Goal: Task Accomplishment & Management: Use online tool/utility

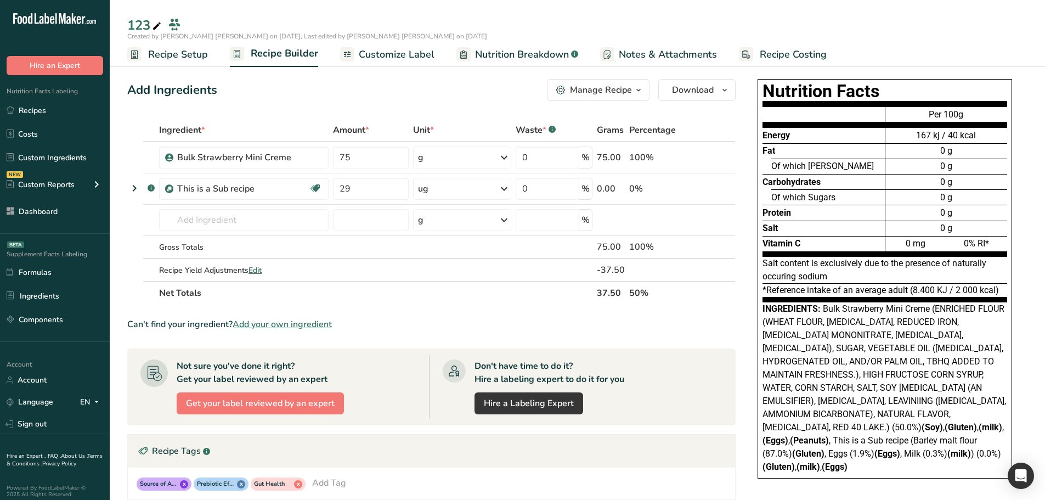
click at [500, 54] on span "Nutrition Breakdown" at bounding box center [522, 54] width 94 height 15
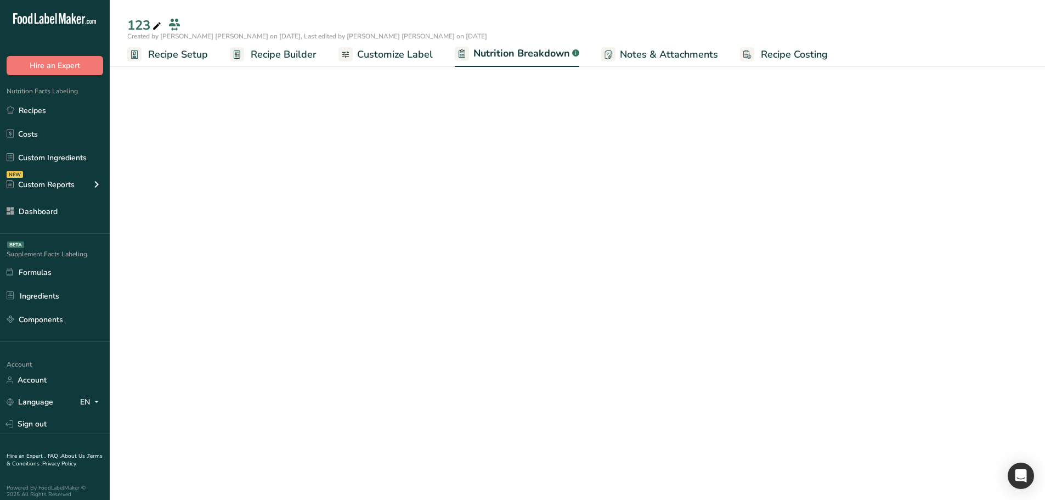
select select "Calories"
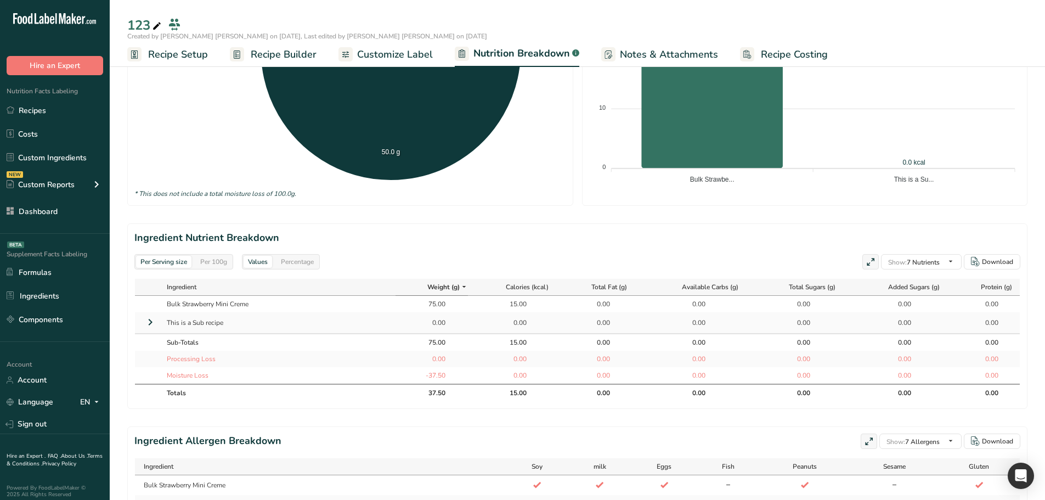
scroll to position [384, 0]
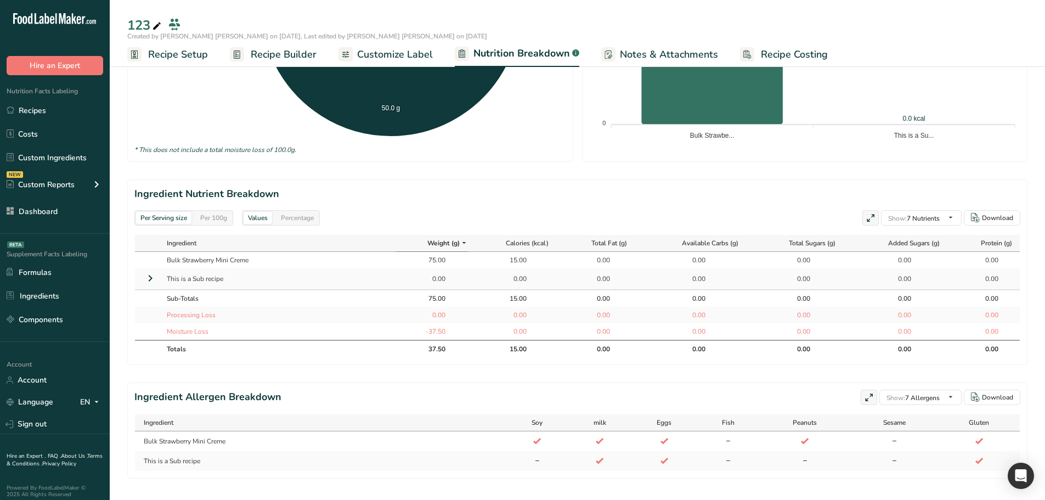
click at [149, 283] on icon at bounding box center [150, 278] width 13 height 20
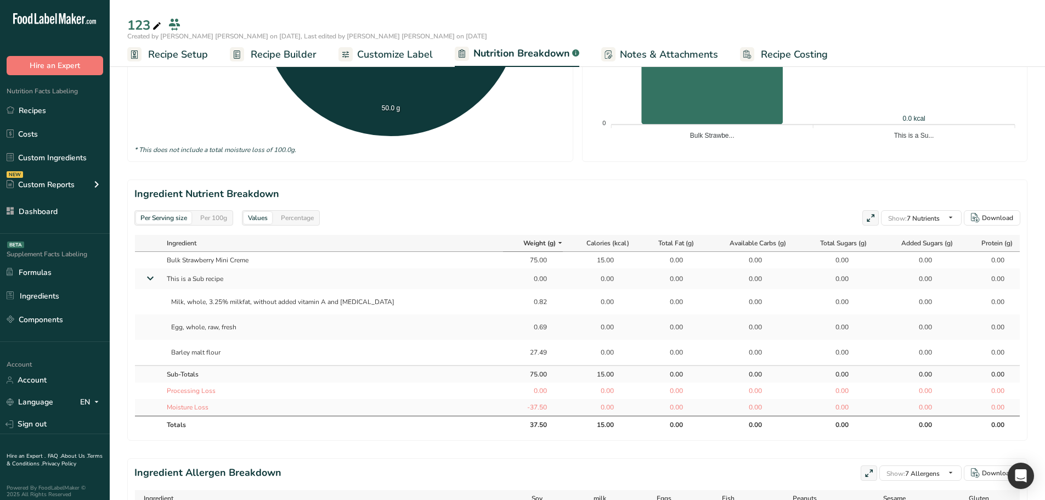
click at [257, 53] on span "Recipe Builder" at bounding box center [284, 54] width 66 height 15
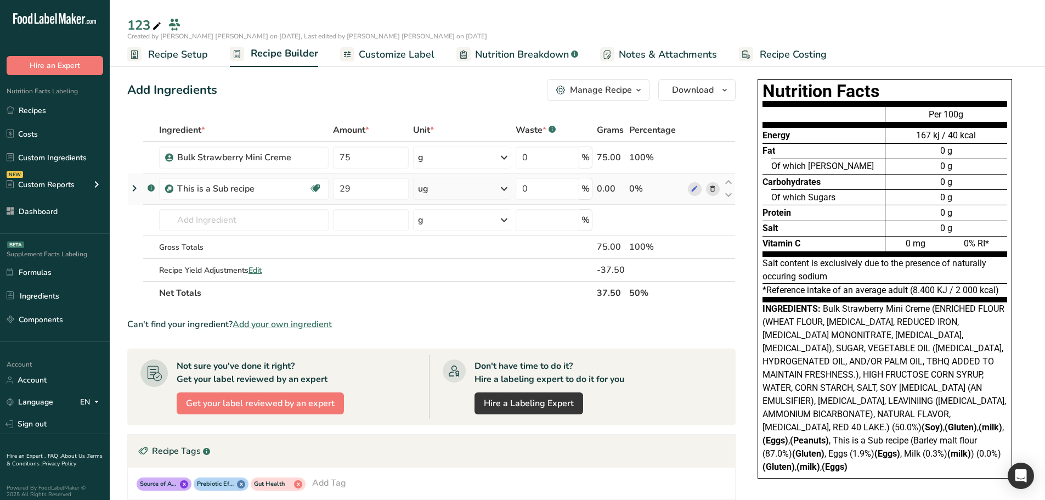
click at [135, 188] on icon at bounding box center [134, 188] width 13 height 20
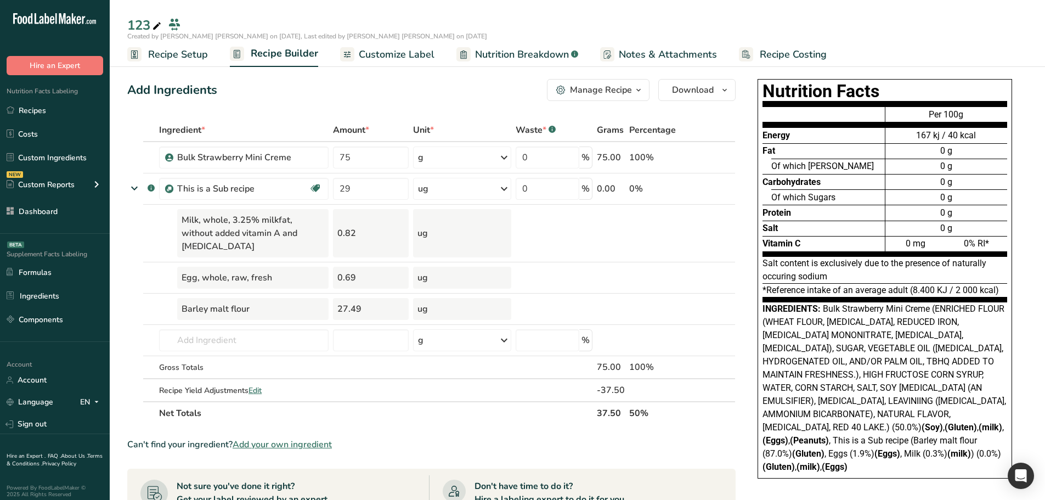
click at [524, 55] on span "Nutrition Breakdown" at bounding box center [522, 54] width 94 height 15
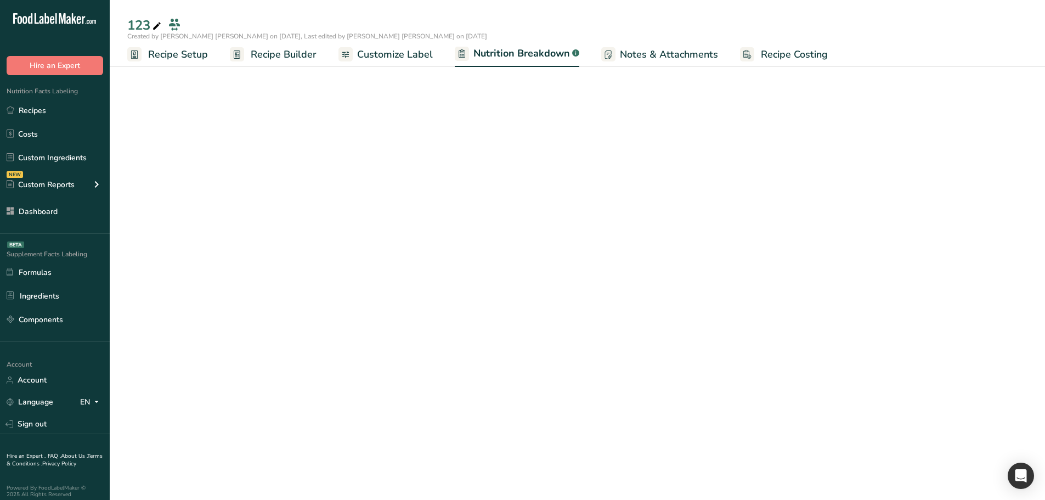
select select "Calories"
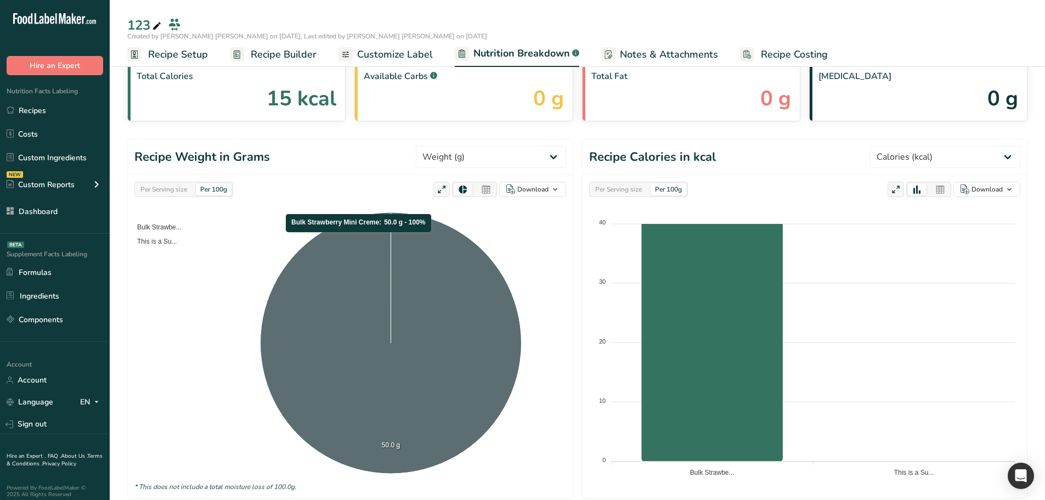
scroll to position [329, 0]
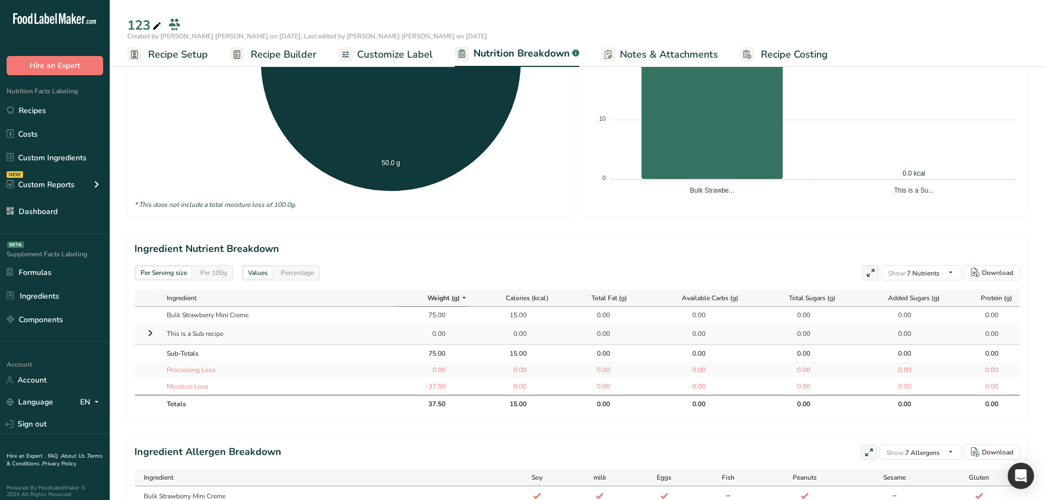
click at [217, 268] on div "Per 100g" at bounding box center [214, 273] width 36 height 12
click at [176, 269] on div "Per Serving size" at bounding box center [163, 273] width 55 height 12
click at [227, 272] on div "Per 100g" at bounding box center [214, 273] width 36 height 12
click at [160, 277] on div "Per Serving size" at bounding box center [163, 273] width 55 height 12
click at [216, 278] on div "Per 100g" at bounding box center [214, 273] width 36 height 12
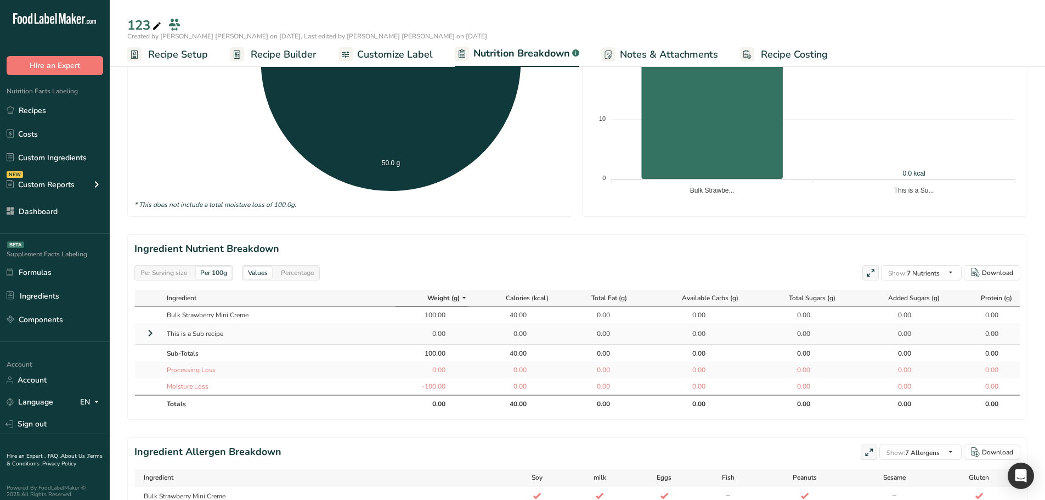
click at [152, 331] on icon at bounding box center [150, 333] width 13 height 20
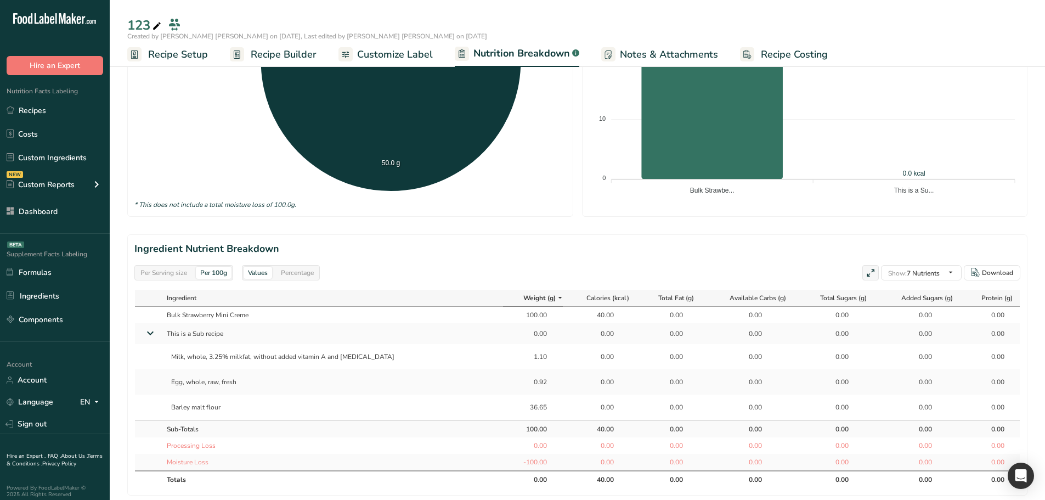
click at [152, 331] on icon at bounding box center [150, 332] width 20 height 13
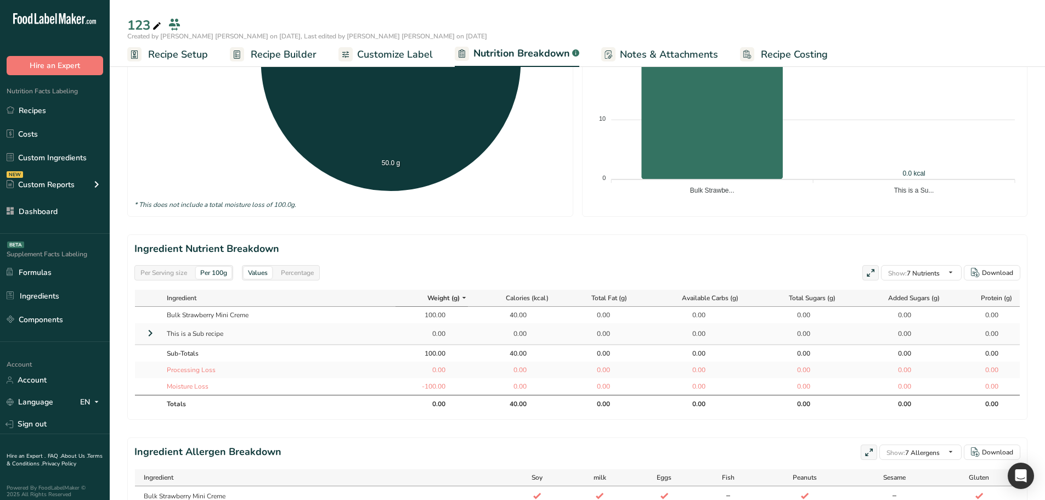
click at [152, 331] on icon at bounding box center [150, 333] width 13 height 20
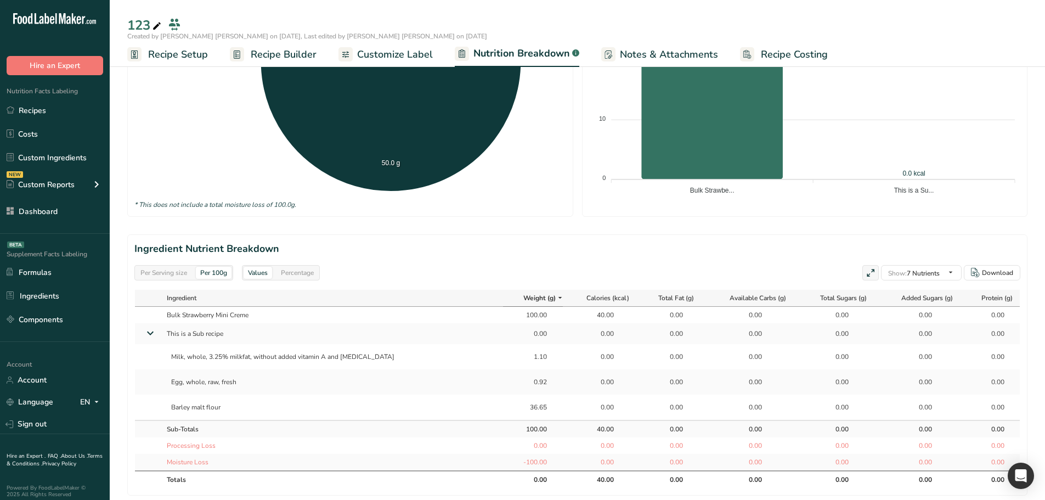
click at [157, 270] on div "Per Serving size" at bounding box center [163, 273] width 55 height 12
click at [223, 270] on div "Per 100g" at bounding box center [214, 273] width 36 height 12
click at [166, 277] on div "Per Serving size" at bounding box center [163, 273] width 55 height 12
click at [216, 279] on div "Per Serving size Per 100g" at bounding box center [183, 272] width 99 height 15
click at [213, 274] on div "Per 100g" at bounding box center [214, 273] width 36 height 12
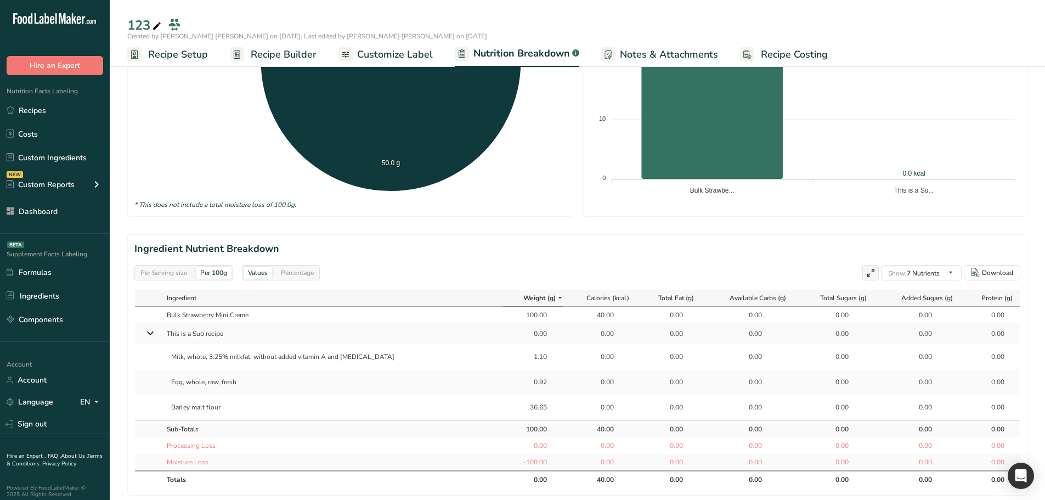
click at [170, 273] on div "Per Serving size" at bounding box center [163, 273] width 55 height 12
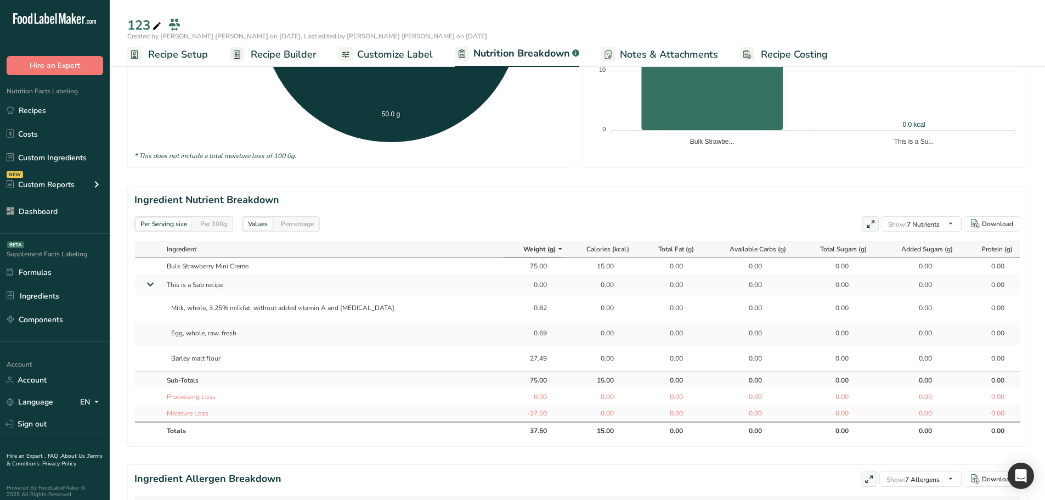
scroll to position [384, 0]
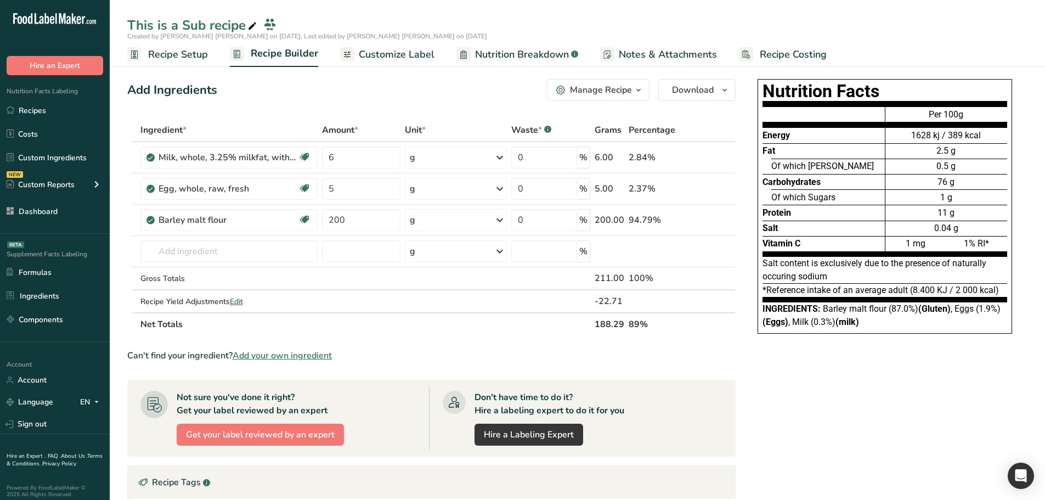
click at [512, 54] on span "Nutrition Breakdown" at bounding box center [522, 54] width 94 height 15
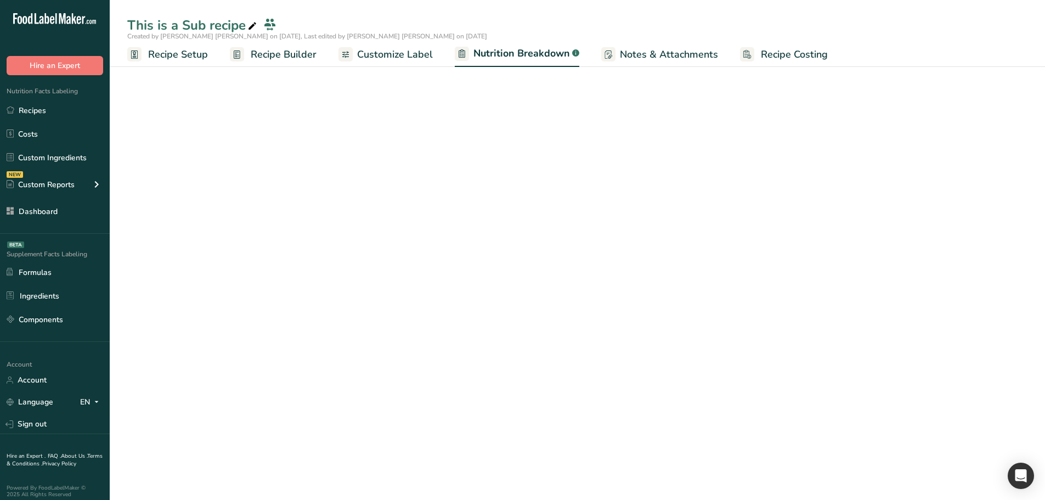
select select "Calories"
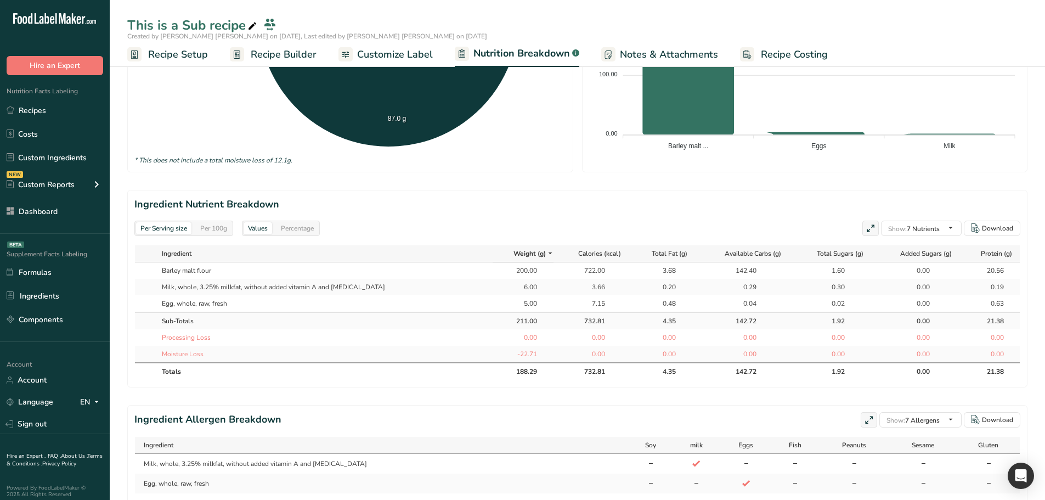
scroll to position [384, 0]
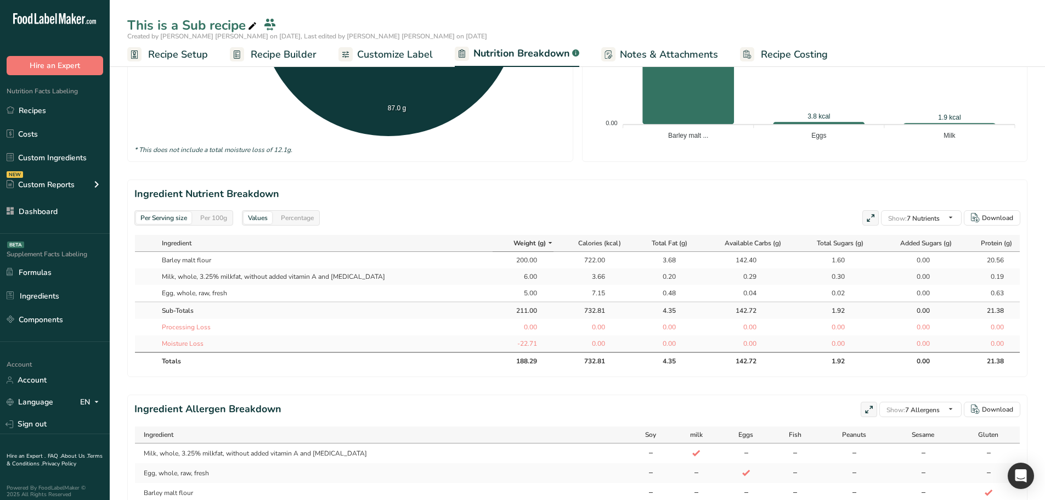
click at [212, 220] on div "Per 100g" at bounding box center [214, 218] width 36 height 12
click at [180, 219] on div "Per Serving size" at bounding box center [163, 218] width 55 height 12
click at [219, 216] on div "Per 100g" at bounding box center [214, 218] width 36 height 12
click at [163, 222] on div "Per Serving size" at bounding box center [163, 218] width 55 height 12
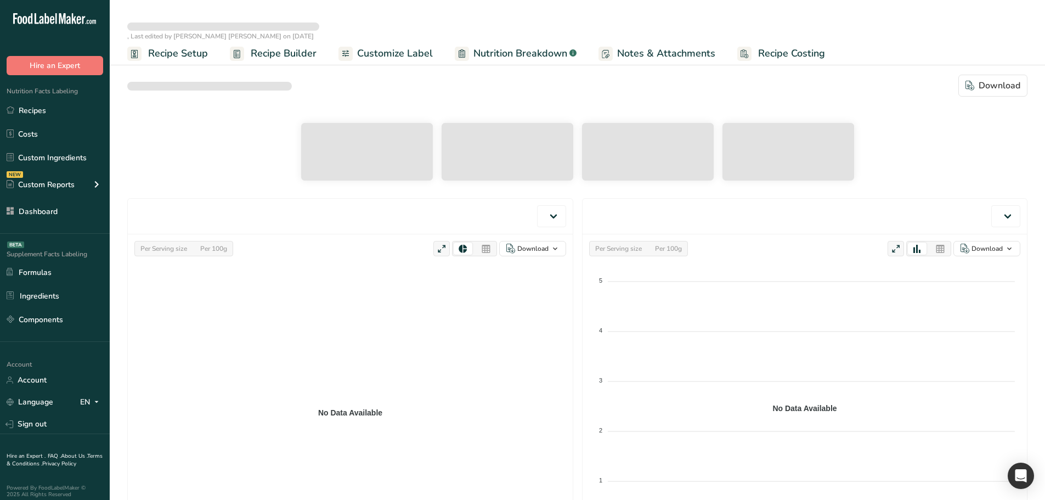
select select "Calories"
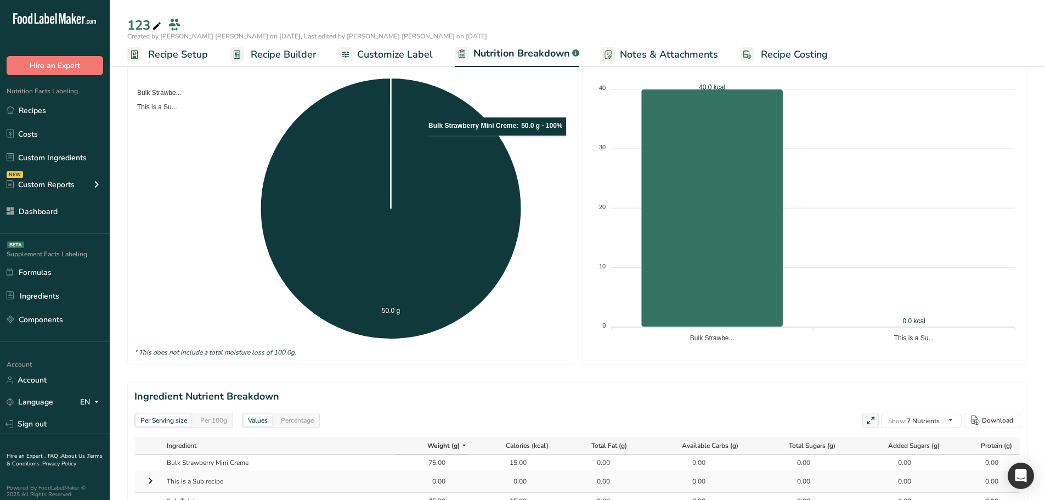
scroll to position [321, 0]
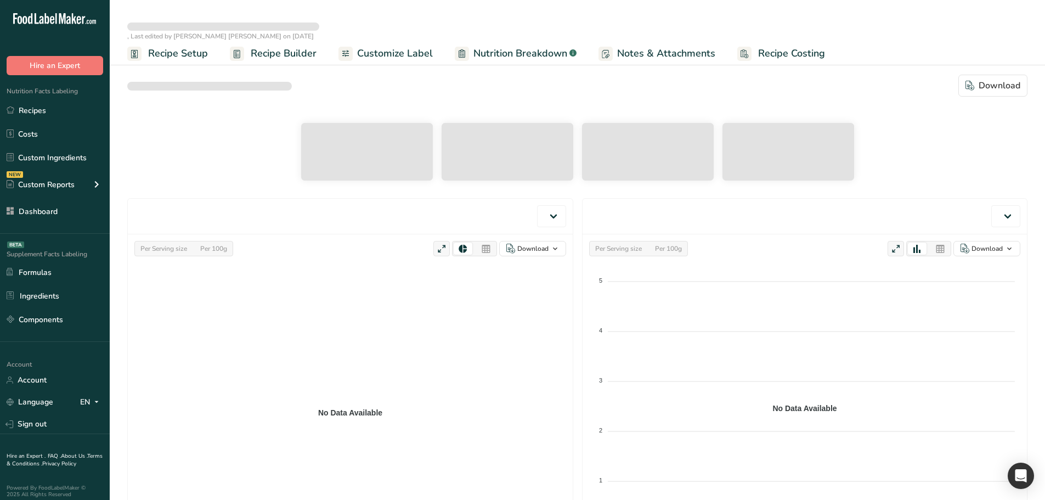
select select "Calories"
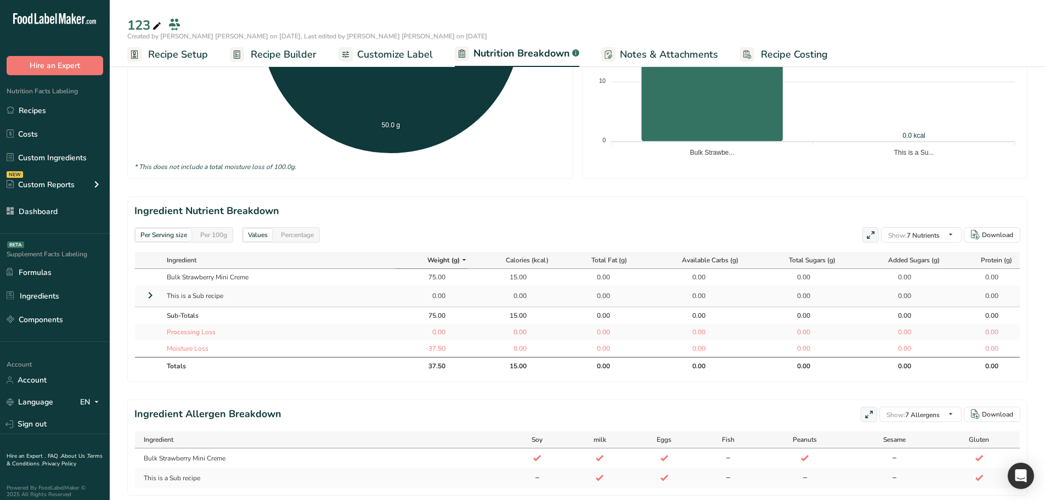
scroll to position [384, 0]
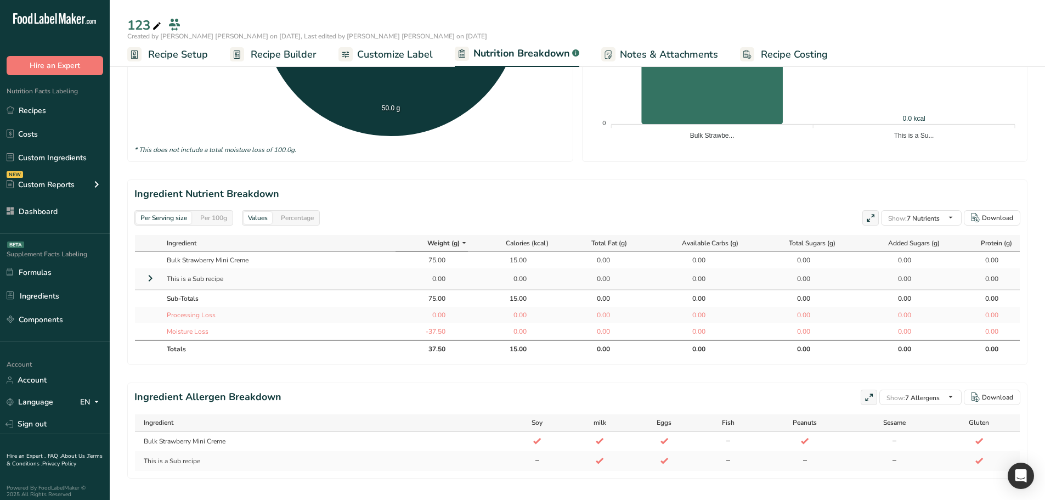
click at [147, 275] on icon at bounding box center [150, 278] width 13 height 20
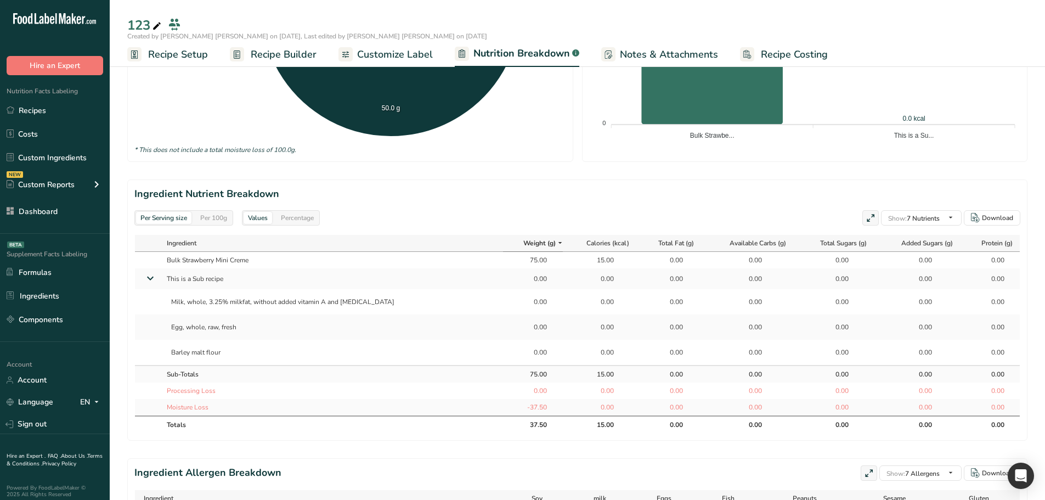
click at [147, 275] on icon at bounding box center [150, 278] width 20 height 13
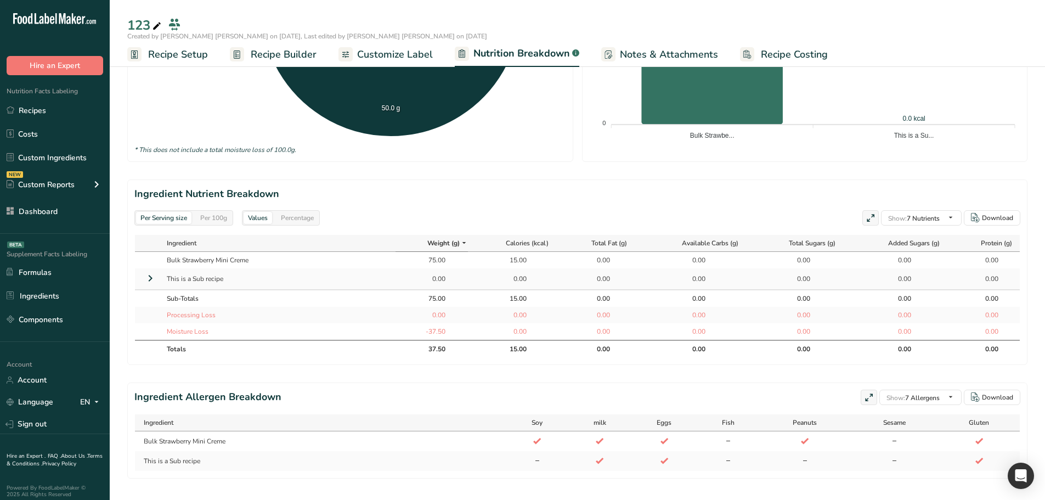
click at [147, 275] on icon at bounding box center [150, 278] width 13 height 20
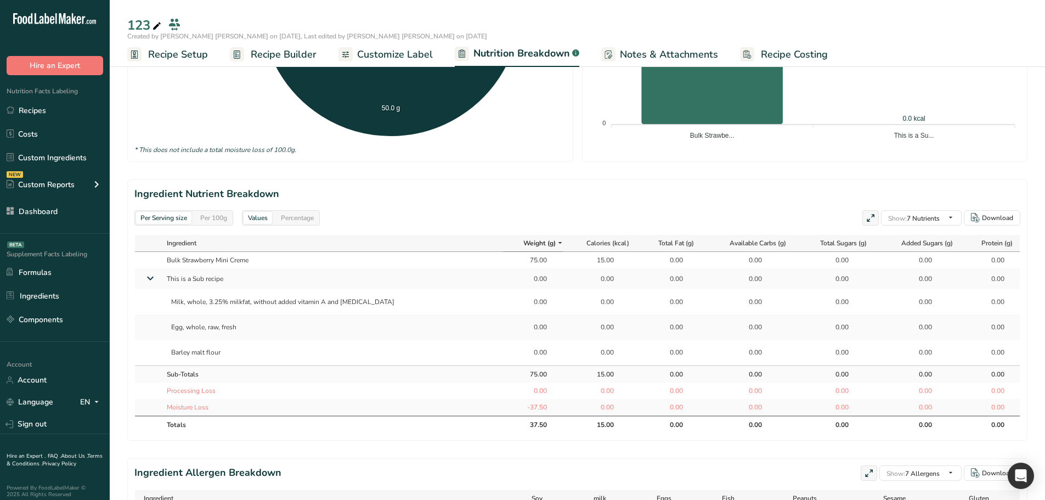
click at [147, 275] on icon at bounding box center [150, 278] width 20 height 13
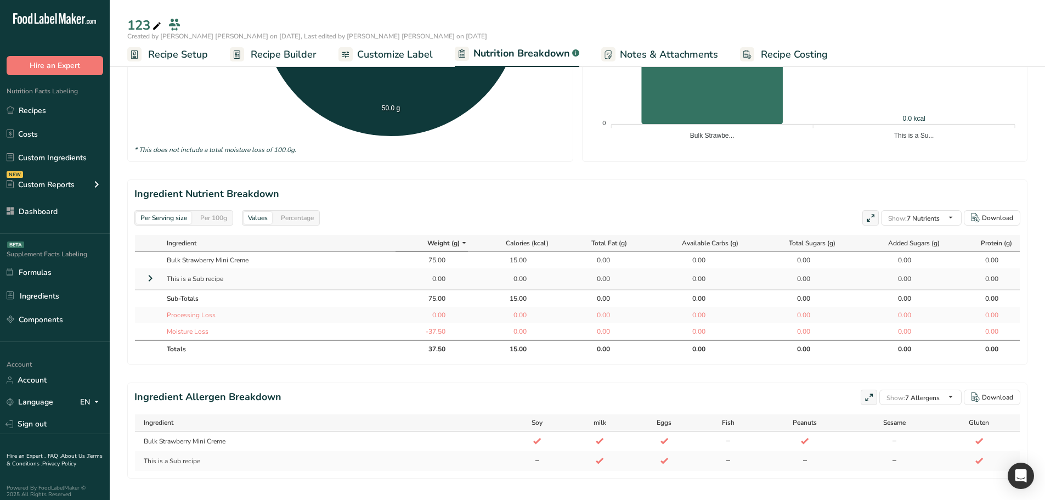
click at [147, 275] on icon at bounding box center [150, 278] width 13 height 20
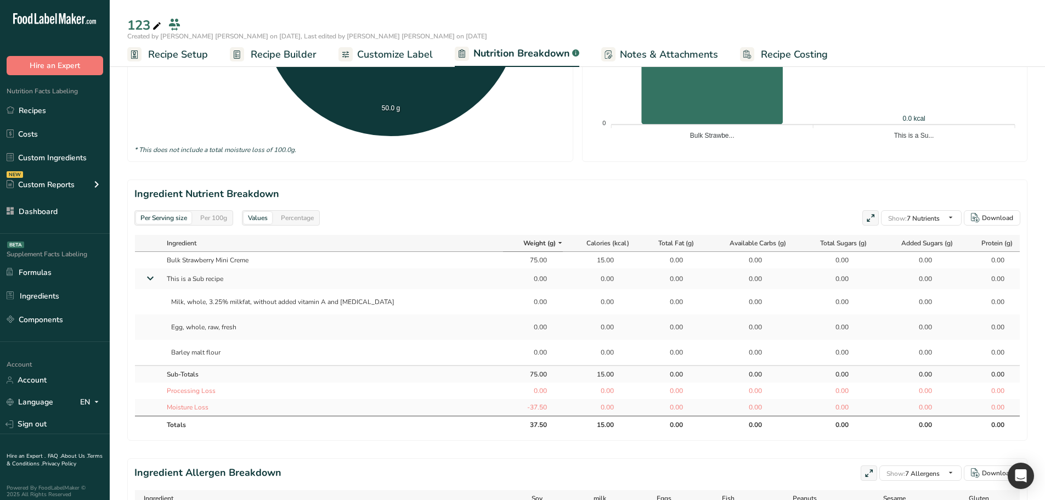
click at [147, 275] on icon at bounding box center [150, 278] width 20 height 13
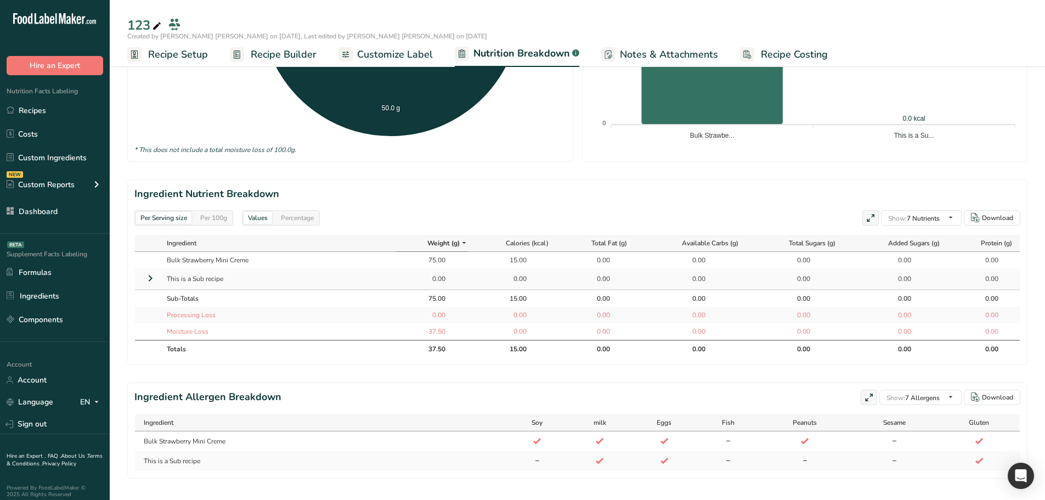
click at [147, 276] on icon at bounding box center [150, 278] width 13 height 20
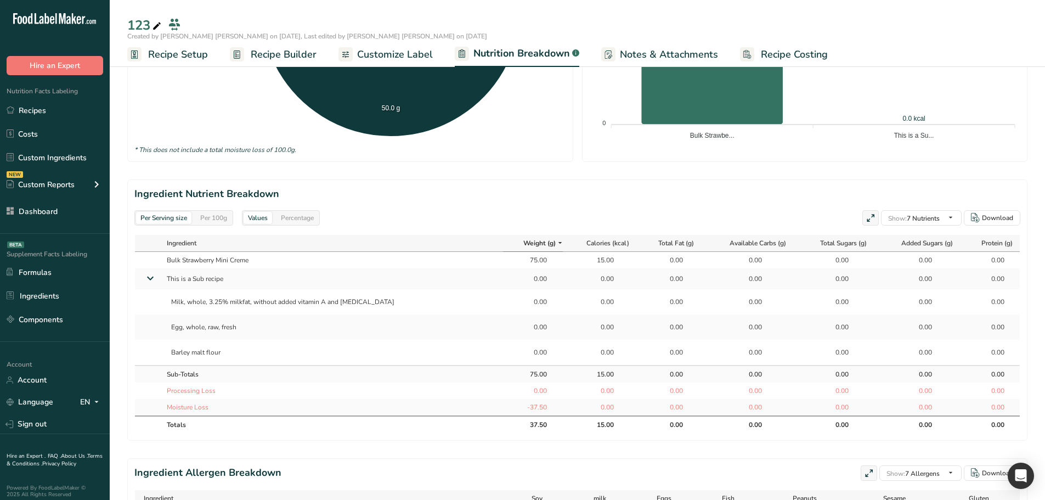
click at [147, 275] on icon at bounding box center [150, 278] width 20 height 13
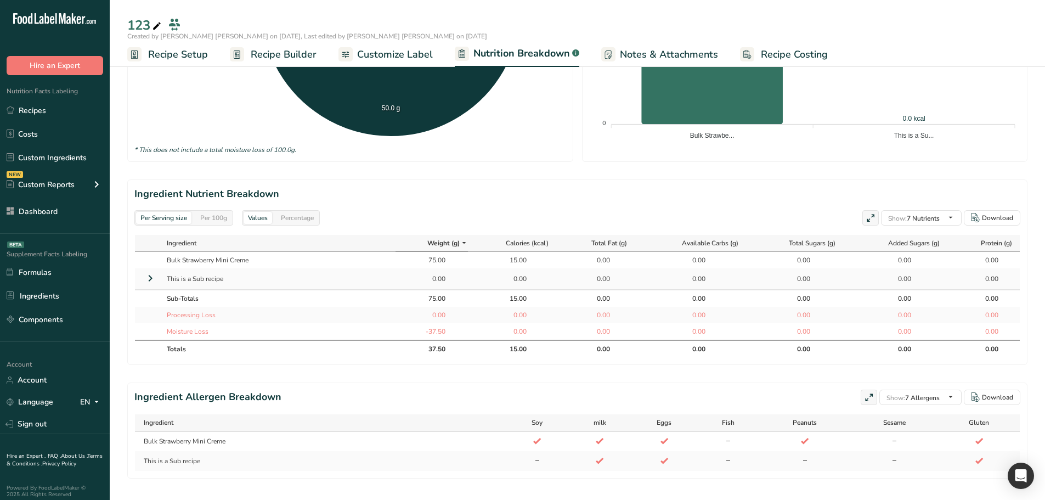
click at [147, 276] on icon at bounding box center [150, 278] width 13 height 20
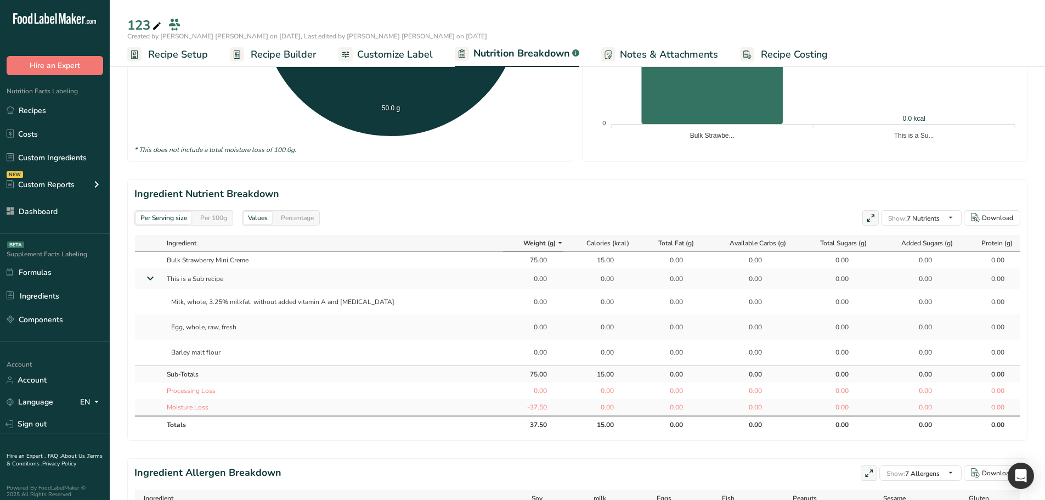
click at [147, 276] on icon at bounding box center [150, 278] width 20 height 13
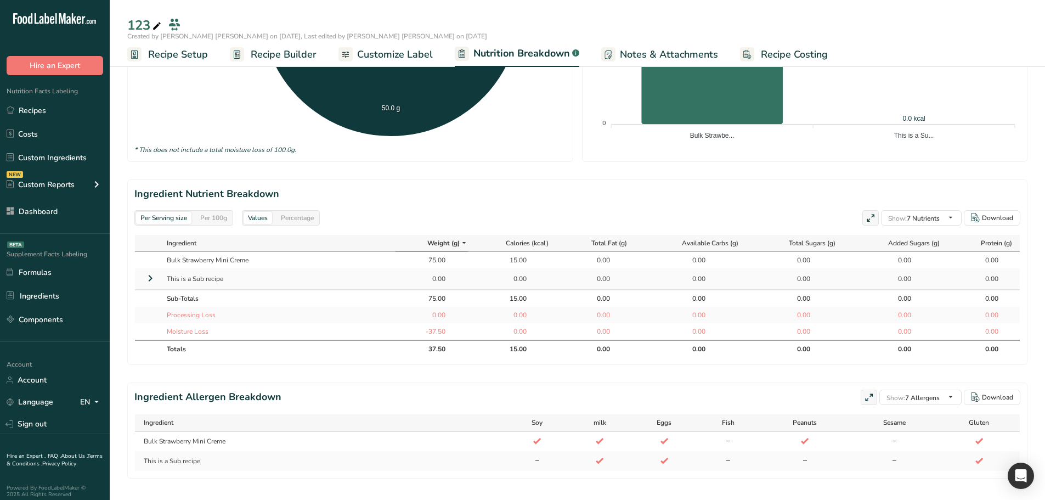
click at [278, 52] on span "Recipe Builder" at bounding box center [284, 54] width 66 height 15
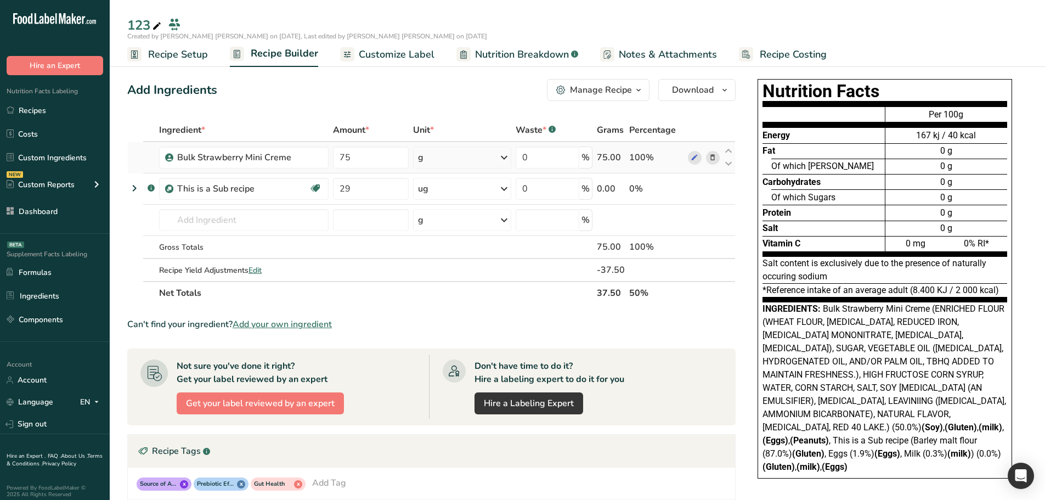
click at [454, 156] on div "g" at bounding box center [462, 157] width 98 height 22
click at [458, 232] on div "ug" at bounding box center [466, 231] width 92 height 16
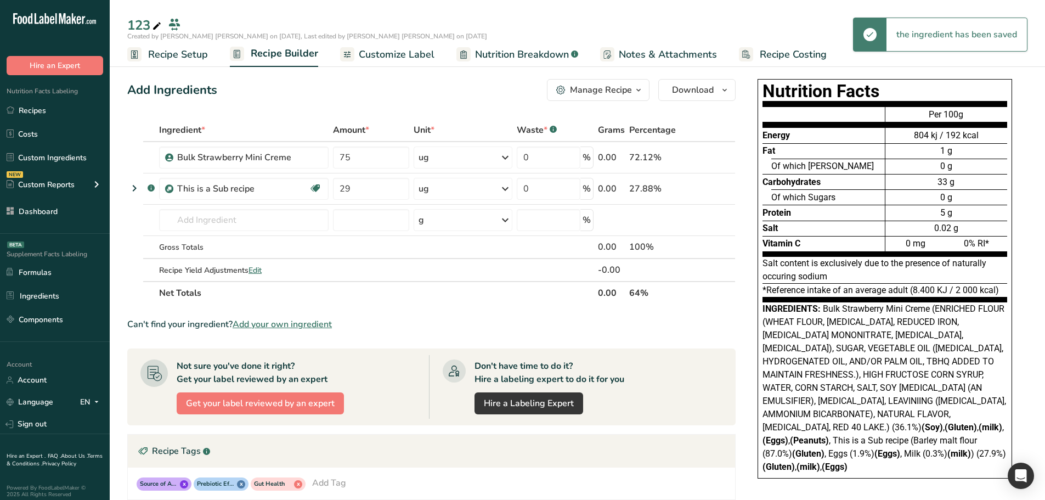
click at [498, 49] on span "Nutrition Breakdown" at bounding box center [522, 54] width 94 height 15
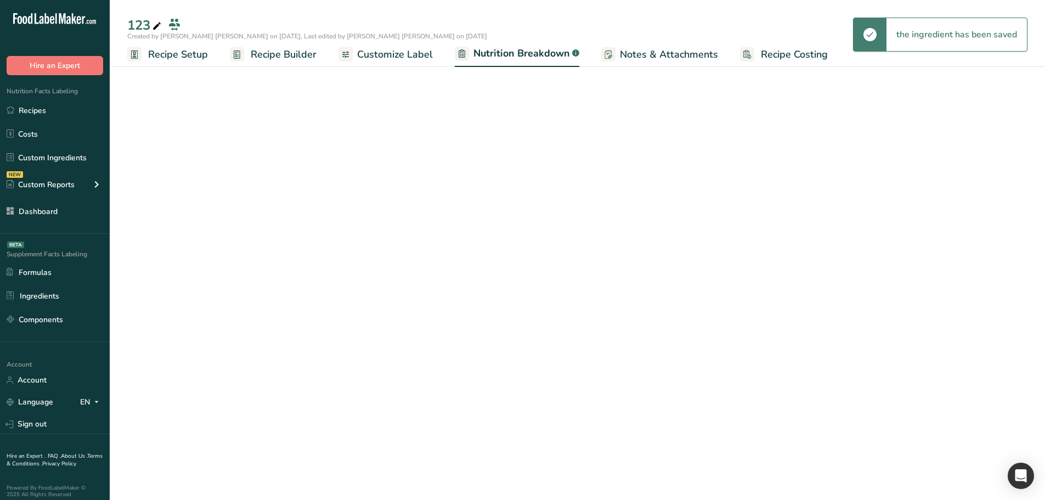
select select "Calories"
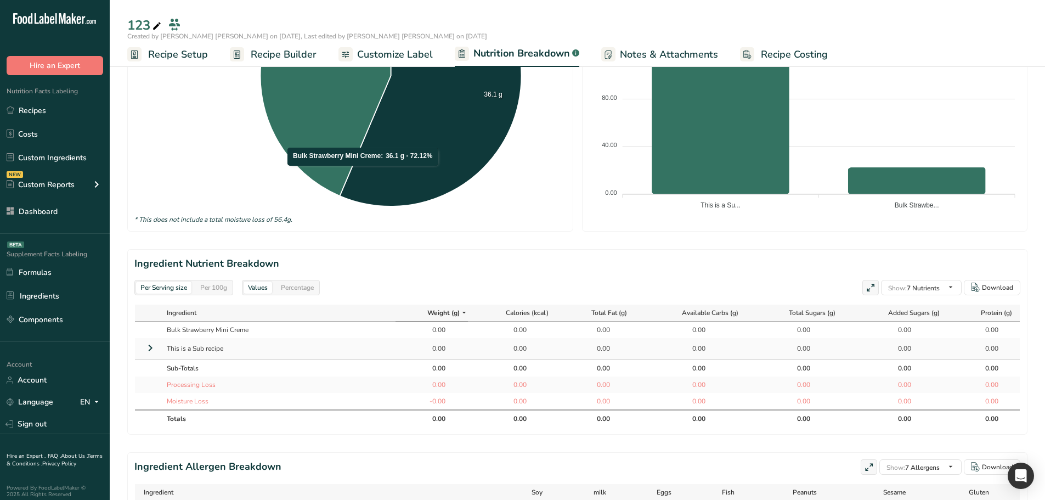
scroll to position [329, 0]
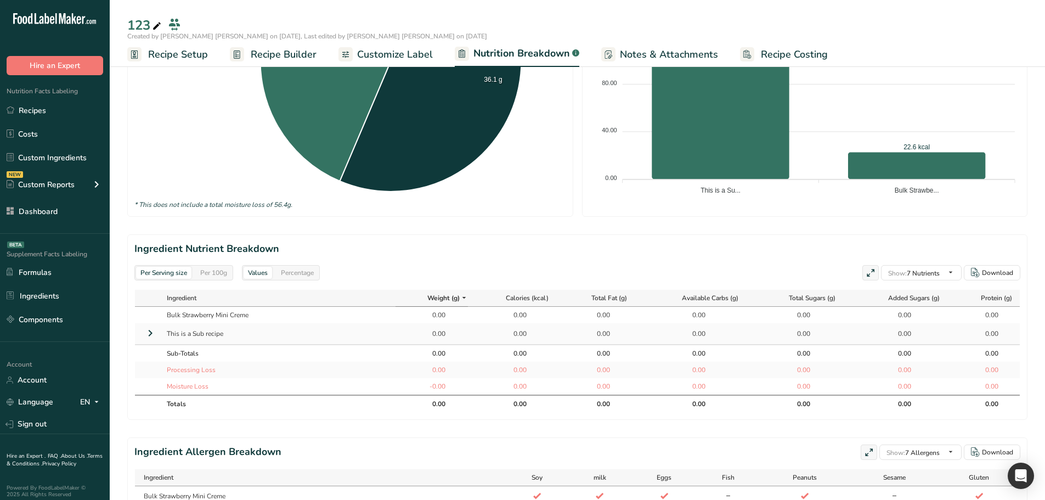
click at [148, 332] on icon at bounding box center [150, 333] width 13 height 20
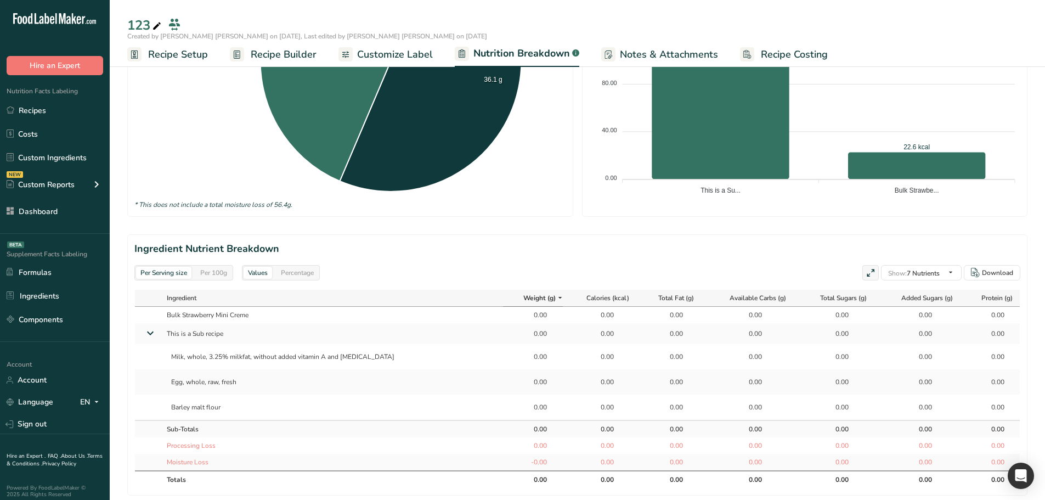
click at [219, 270] on div "Per 100g" at bounding box center [214, 273] width 36 height 12
click at [186, 267] on div "Per Serving size" at bounding box center [163, 273] width 55 height 12
click at [225, 270] on div "Per 100g" at bounding box center [214, 273] width 36 height 12
click at [161, 269] on div "Per Serving size" at bounding box center [163, 273] width 55 height 12
click at [212, 275] on div "Per 100g" at bounding box center [214, 273] width 36 height 12
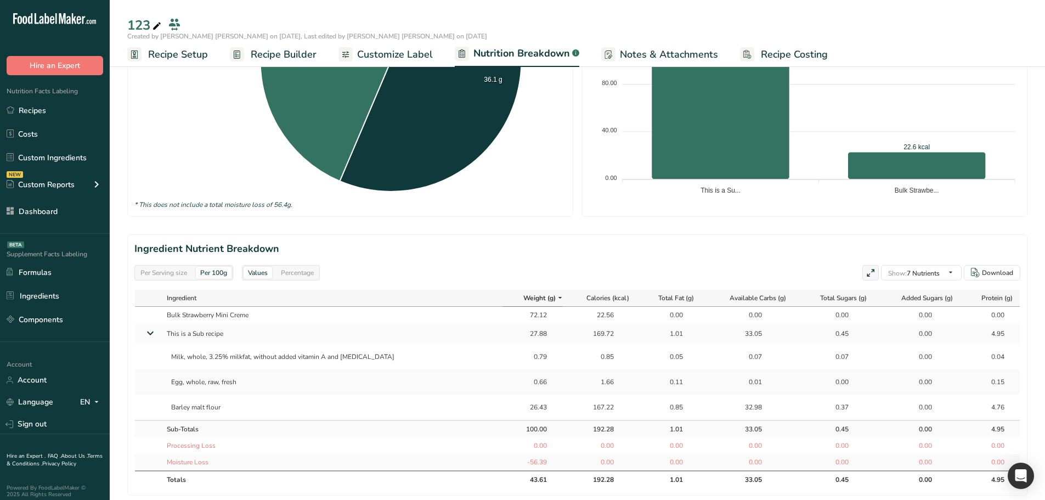
click at [173, 277] on div "Per Serving size" at bounding box center [163, 273] width 55 height 12
click at [216, 278] on div "Per 100g" at bounding box center [214, 273] width 36 height 12
click at [176, 278] on div "Per Serving size" at bounding box center [163, 273] width 55 height 12
drag, startPoint x: 200, startPoint y: 279, endPoint x: 165, endPoint y: 278, distance: 34.6
click at [199, 279] on div "Per Serving size Per 100g" at bounding box center [183, 272] width 99 height 15
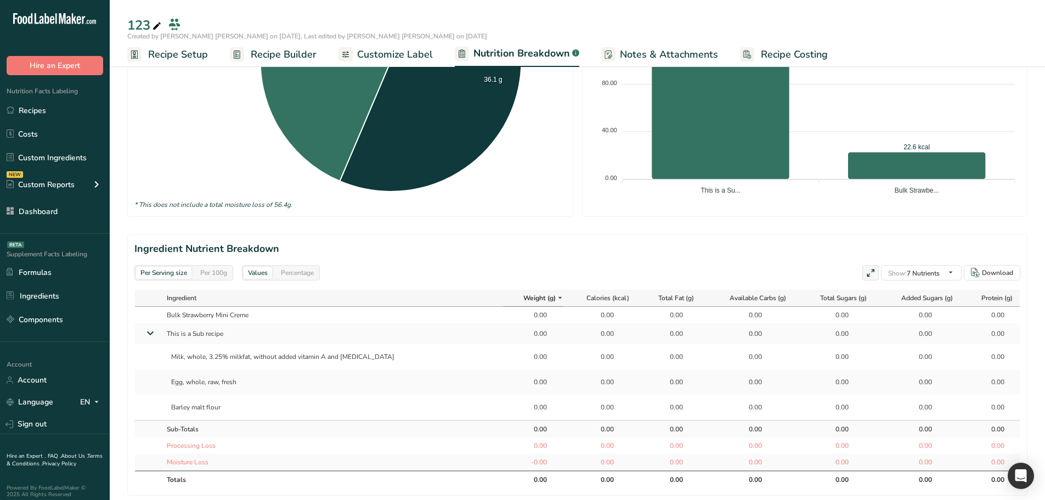
drag, startPoint x: 179, startPoint y: 272, endPoint x: 189, endPoint y: 272, distance: 9.3
click at [179, 272] on div "Per Serving size" at bounding box center [163, 273] width 55 height 12
click at [213, 273] on div "Per 100g" at bounding box center [214, 273] width 36 height 12
click at [174, 270] on div "Per Serving size" at bounding box center [163, 273] width 55 height 12
click at [268, 52] on span "Recipe Builder" at bounding box center [284, 54] width 66 height 15
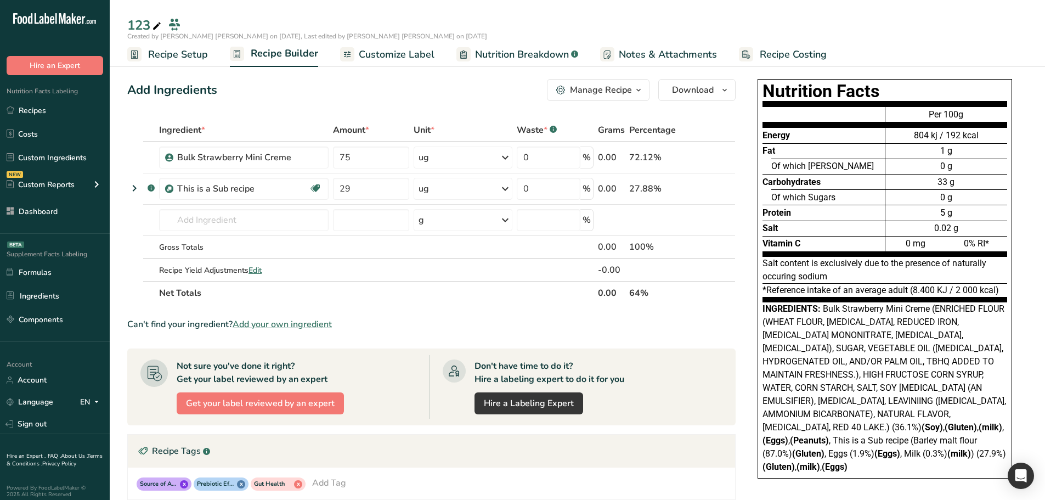
click at [516, 59] on span "Nutrition Breakdown" at bounding box center [522, 54] width 94 height 15
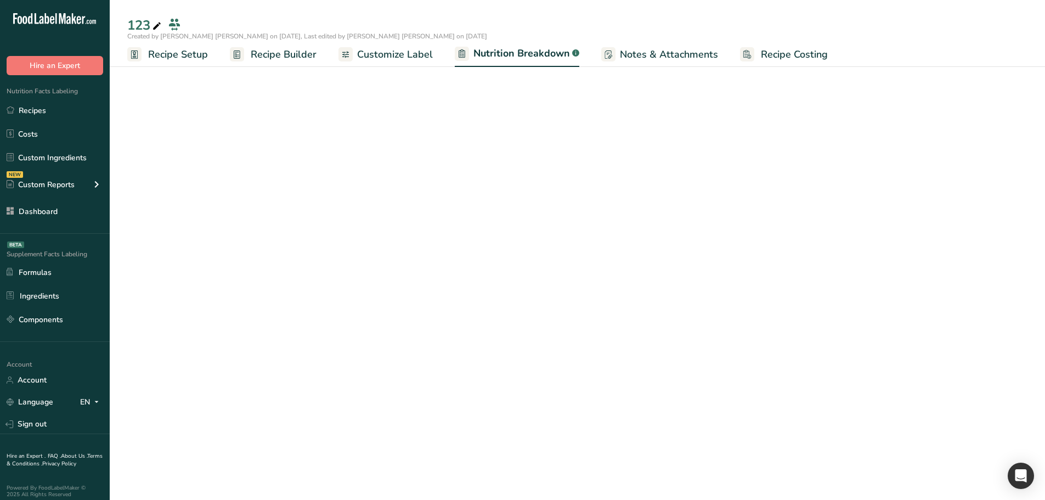
select select "Calories"
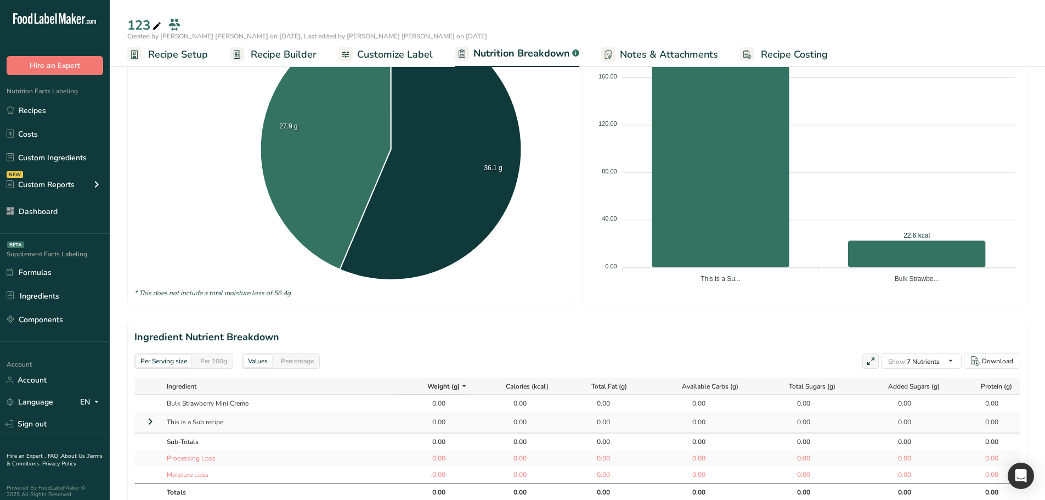
scroll to position [274, 0]
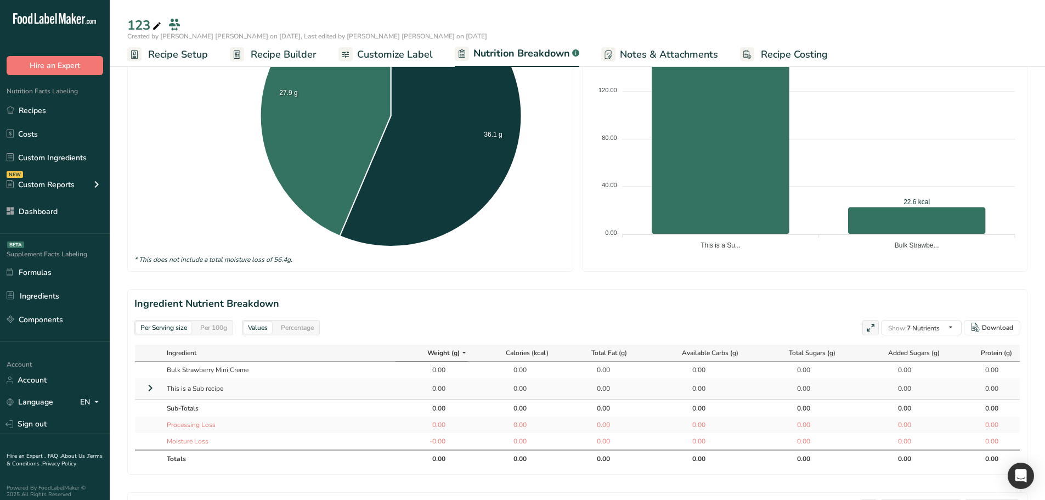
click at [274, 64] on link "Recipe Builder" at bounding box center [273, 54] width 87 height 25
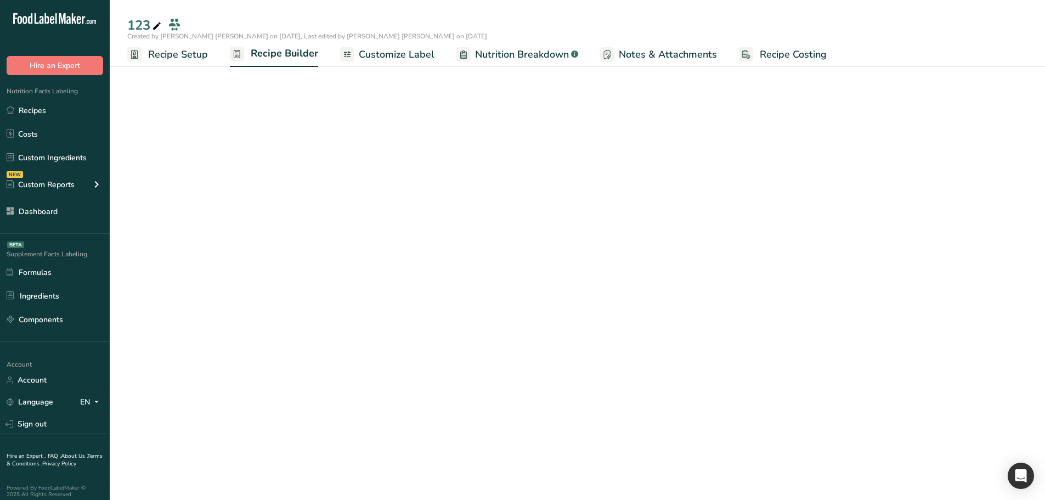
scroll to position [2, 0]
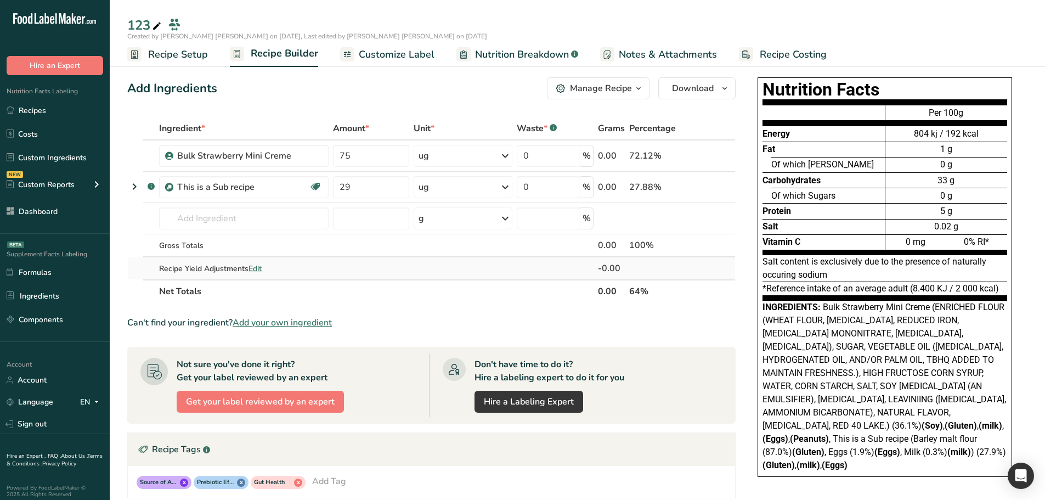
click at [260, 265] on span "Edit" at bounding box center [255, 268] width 13 height 10
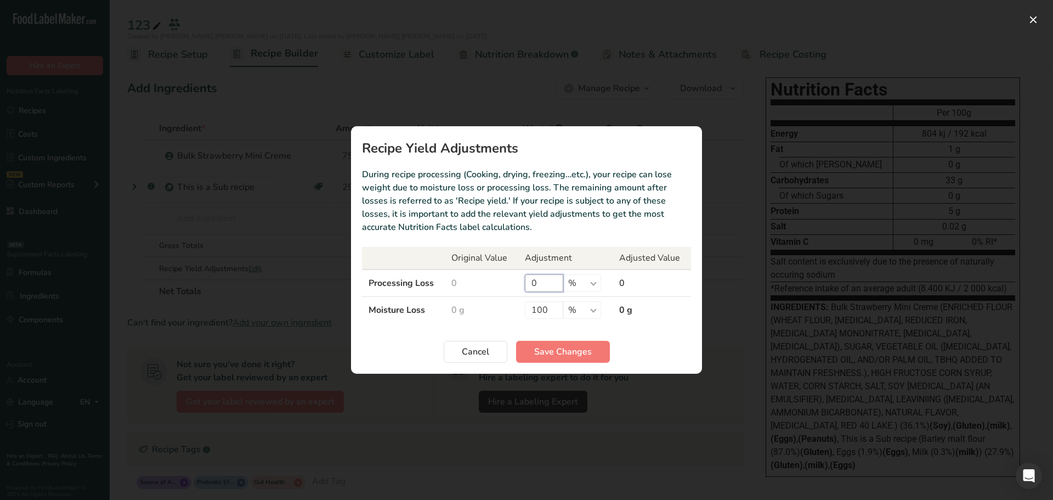
drag, startPoint x: 538, startPoint y: 285, endPoint x: 518, endPoint y: 285, distance: 20.3
click at [518, 285] on td "0 % g ppm ug kg mg mcg lb oz" at bounding box center [565, 282] width 95 height 27
type input "100"
click at [557, 352] on span "Save Changes" at bounding box center [563, 351] width 58 height 13
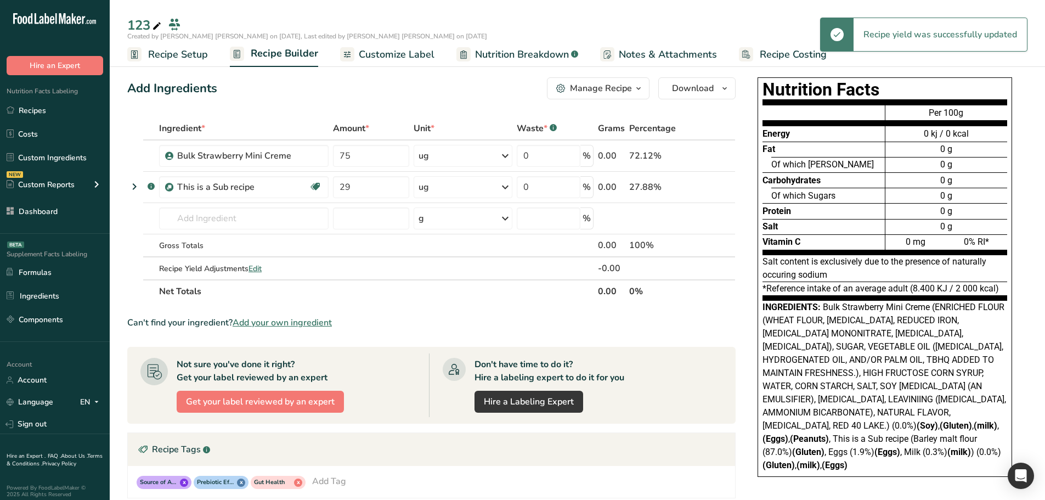
click at [507, 54] on span "Nutrition Breakdown" at bounding box center [522, 54] width 94 height 15
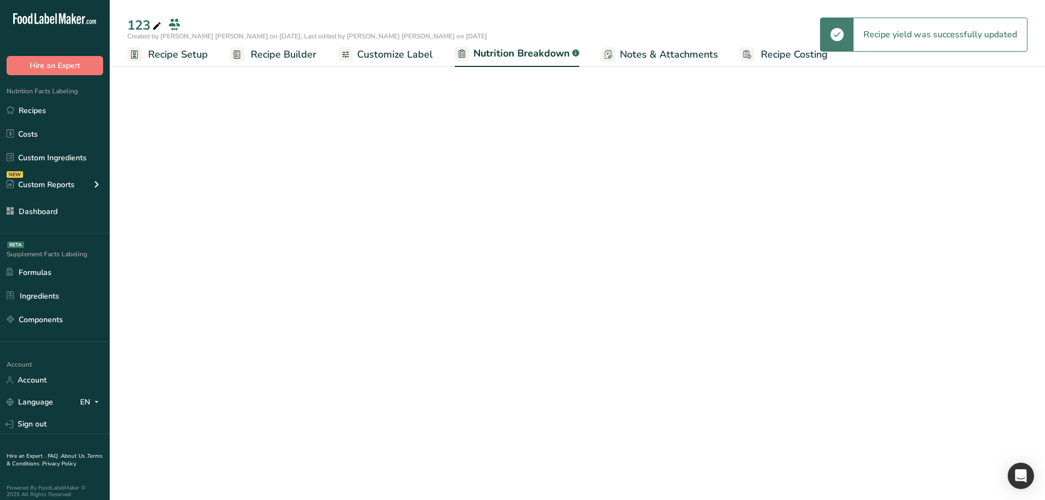
select select "Calories"
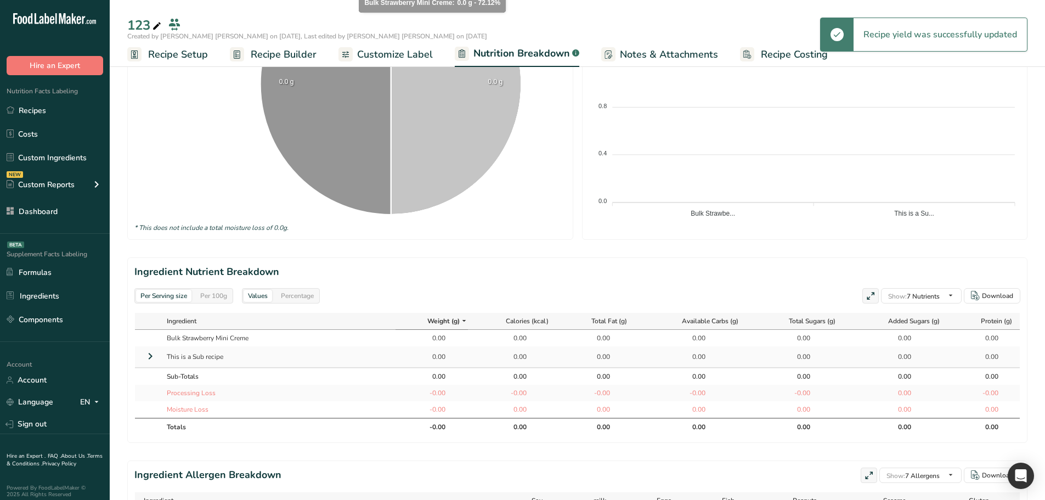
scroll to position [331, 0]
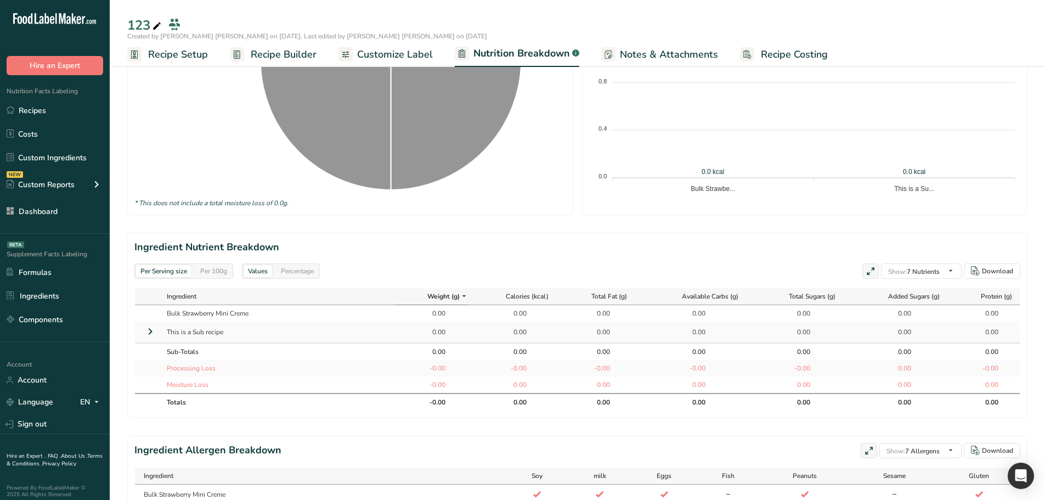
click at [210, 277] on div "Per Serving size Per 100g" at bounding box center [183, 270] width 99 height 15
click at [212, 271] on div "Per 100g" at bounding box center [214, 271] width 36 height 12
click at [150, 334] on icon at bounding box center [150, 331] width 13 height 20
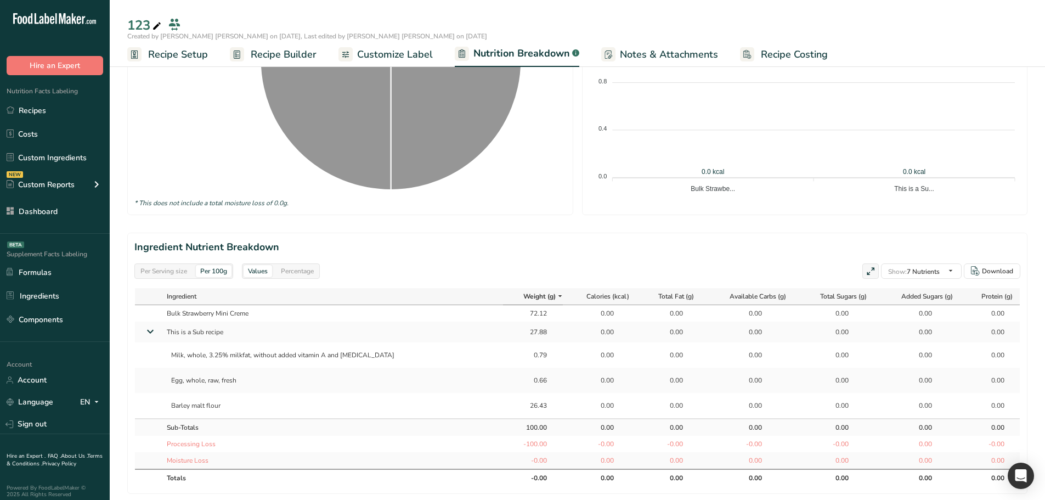
click at [520, 447] on div "-100.00" at bounding box center [533, 444] width 27 height 10
click at [520, 428] on div "100.00" at bounding box center [533, 427] width 27 height 10
click at [520, 328] on div "27.88" at bounding box center [533, 332] width 27 height 10
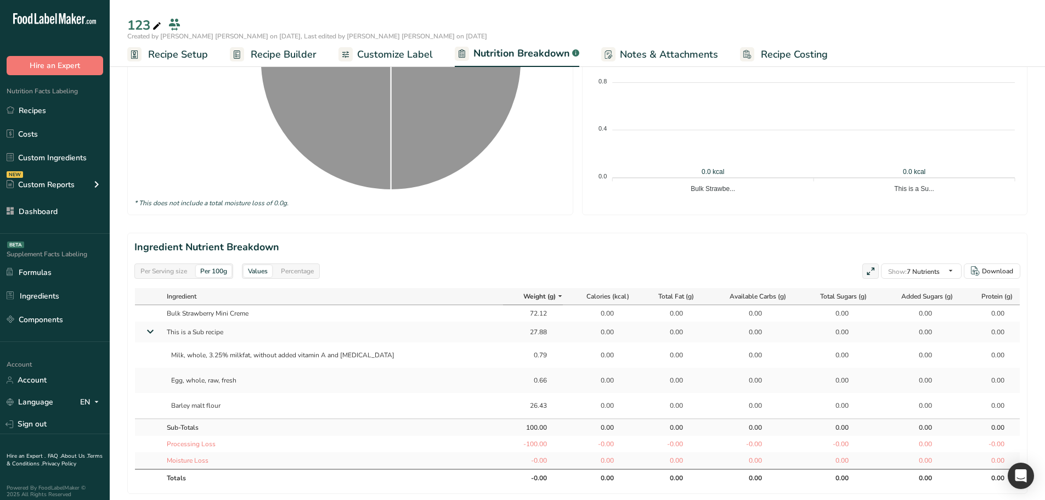
click at [520, 310] on div "72.12" at bounding box center [533, 313] width 27 height 10
click at [520, 332] on div "27.88" at bounding box center [533, 332] width 27 height 10
click at [286, 56] on span "Recipe Builder" at bounding box center [284, 54] width 66 height 15
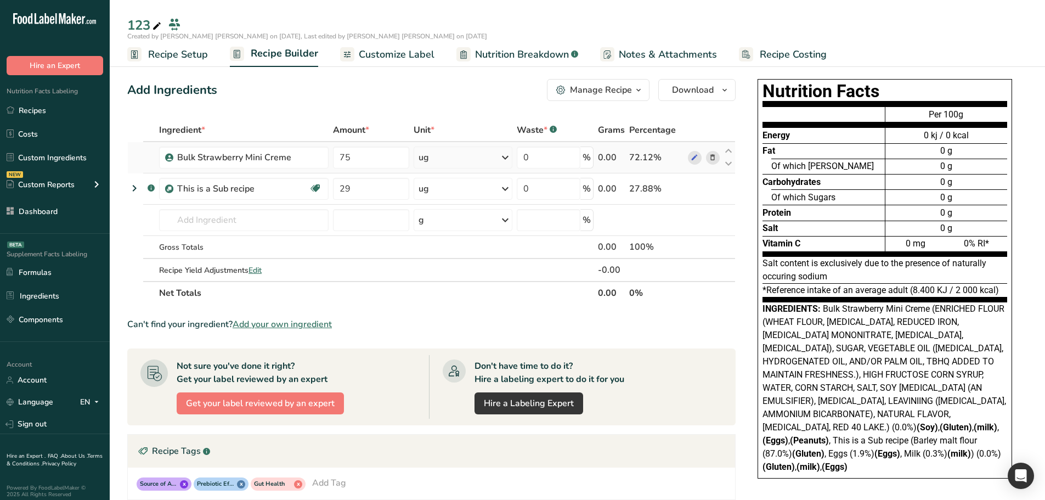
drag, startPoint x: 464, startPoint y: 161, endPoint x: 467, endPoint y: 174, distance: 13.0
click at [464, 161] on div "ug" at bounding box center [463, 157] width 99 height 22
click at [448, 201] on div "g" at bounding box center [466, 199] width 92 height 16
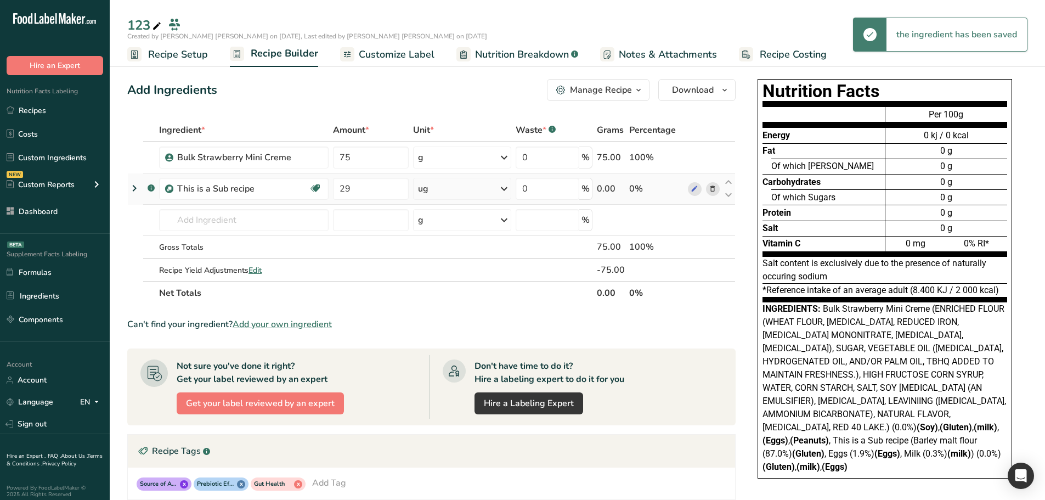
click at [502, 185] on icon at bounding box center [504, 189] width 13 height 20
click at [453, 230] on div "g" at bounding box center [466, 230] width 92 height 16
click at [378, 186] on input "29" at bounding box center [369, 189] width 75 height 22
type input "25"
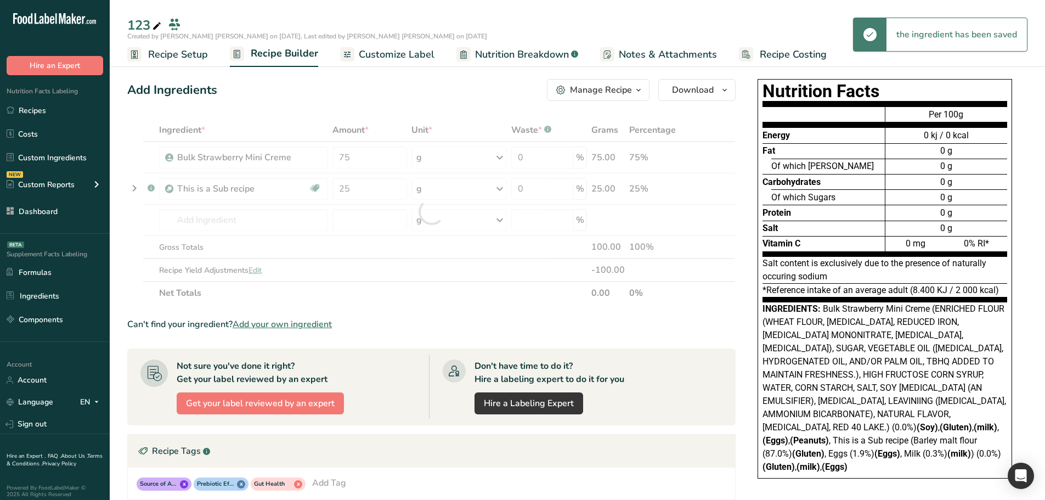
click at [397, 293] on div "Ingredient * Amount * Unit * Waste * .a-a{fill:#347362;}.b-a{fill:#fff;} Grams …" at bounding box center [431, 211] width 608 height 186
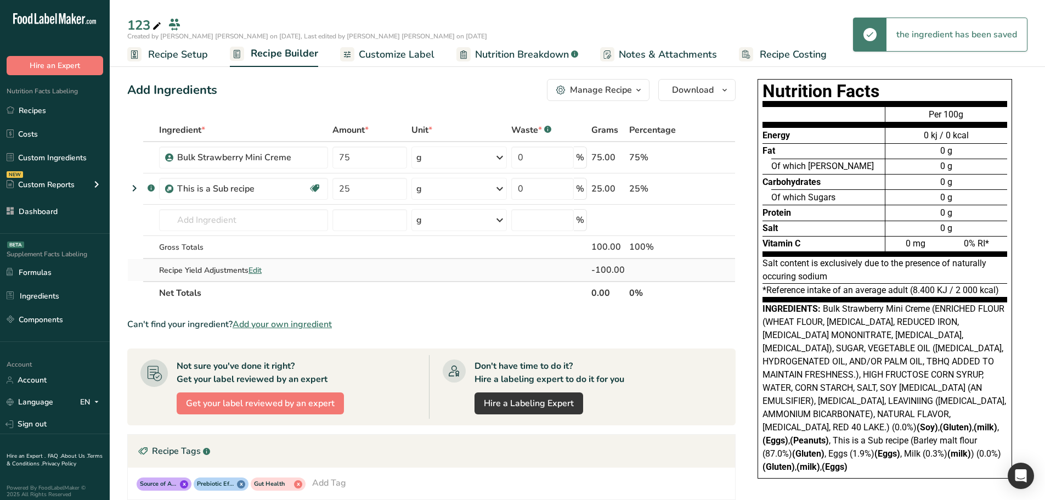
click at [257, 270] on span "Edit" at bounding box center [255, 270] width 13 height 10
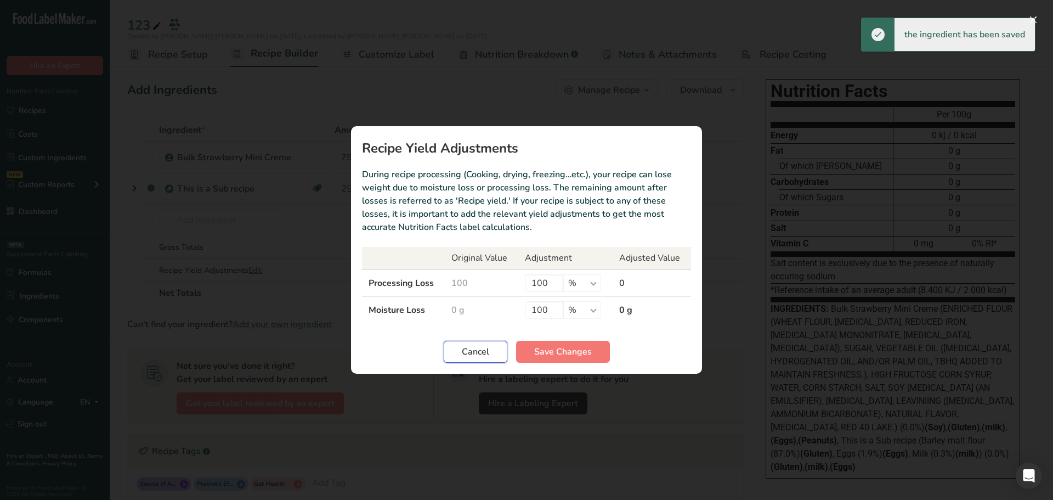
click at [487, 351] on span "Cancel" at bounding box center [475, 351] width 27 height 13
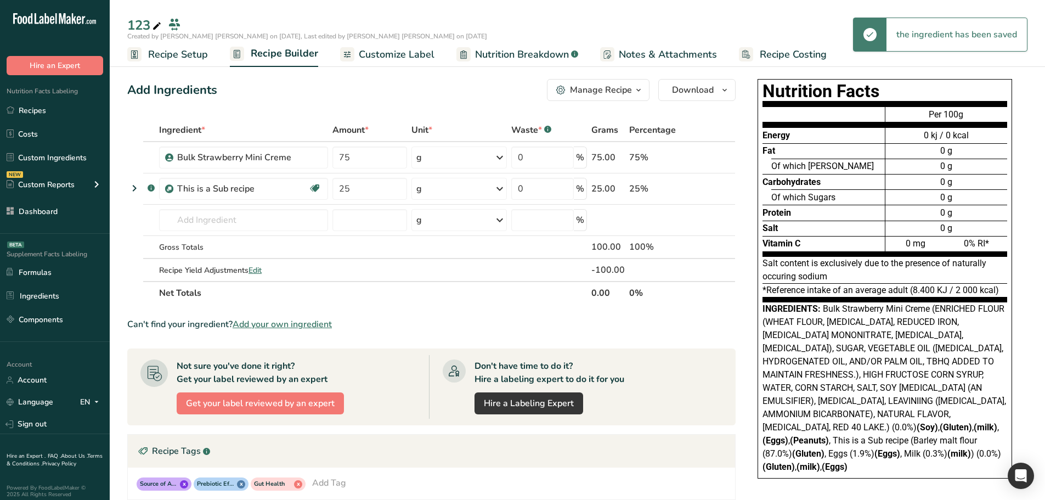
drag, startPoint x: 503, startPoint y: 55, endPoint x: 502, endPoint y: 88, distance: 32.9
click at [503, 55] on span "Nutrition Breakdown" at bounding box center [522, 54] width 94 height 15
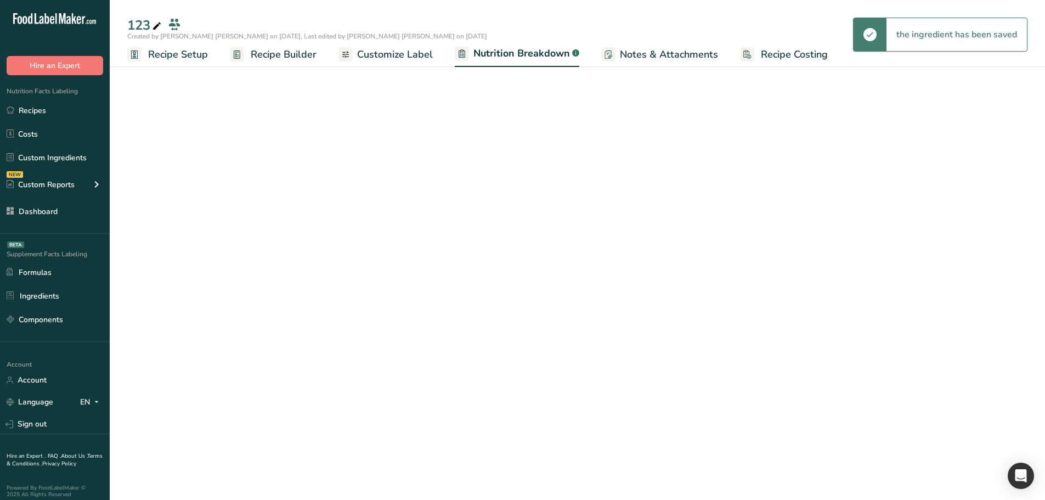
select select "Calories"
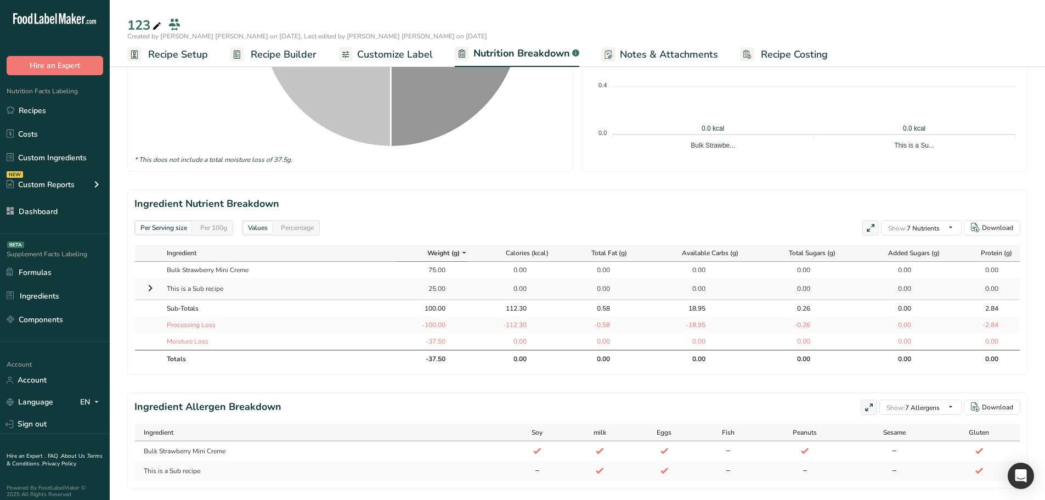
scroll to position [406, 0]
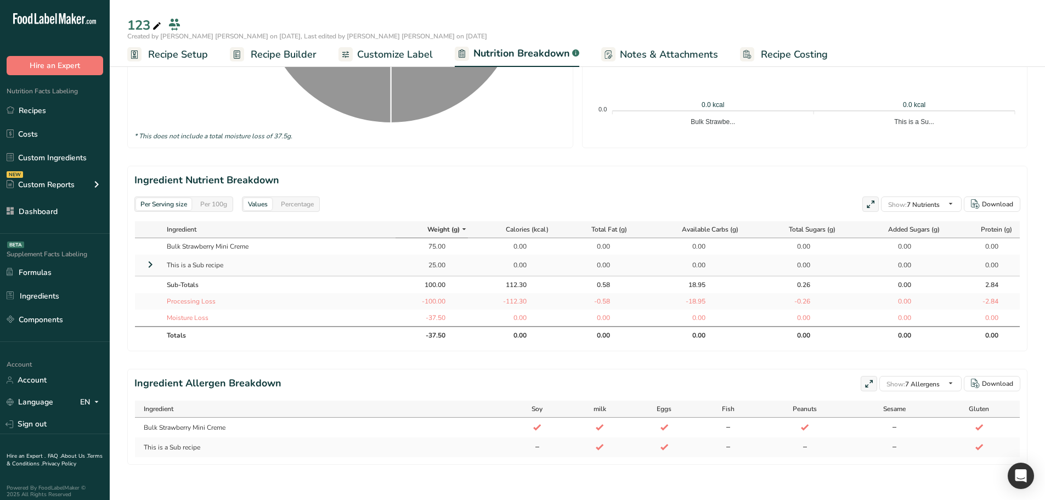
click at [151, 255] on icon at bounding box center [150, 265] width 13 height 20
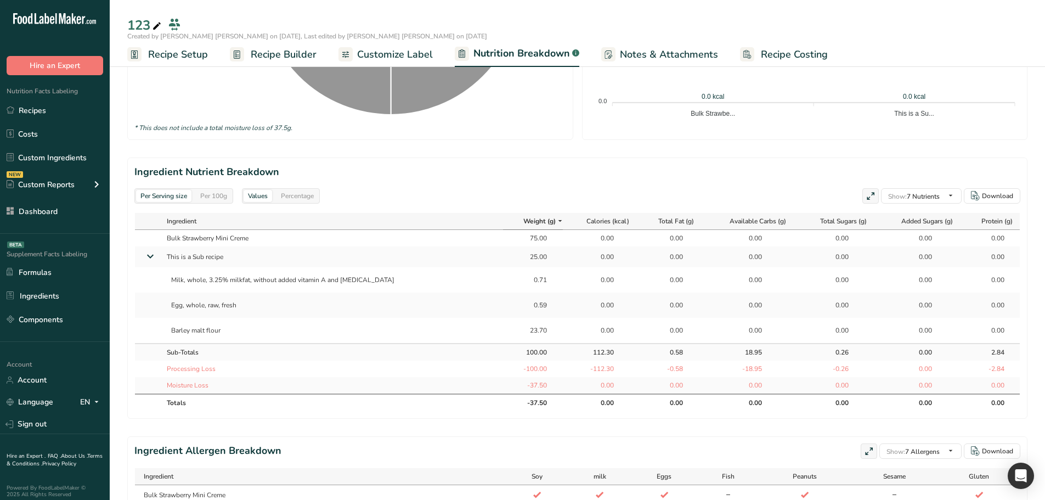
click at [271, 49] on span "Recipe Builder" at bounding box center [284, 54] width 66 height 15
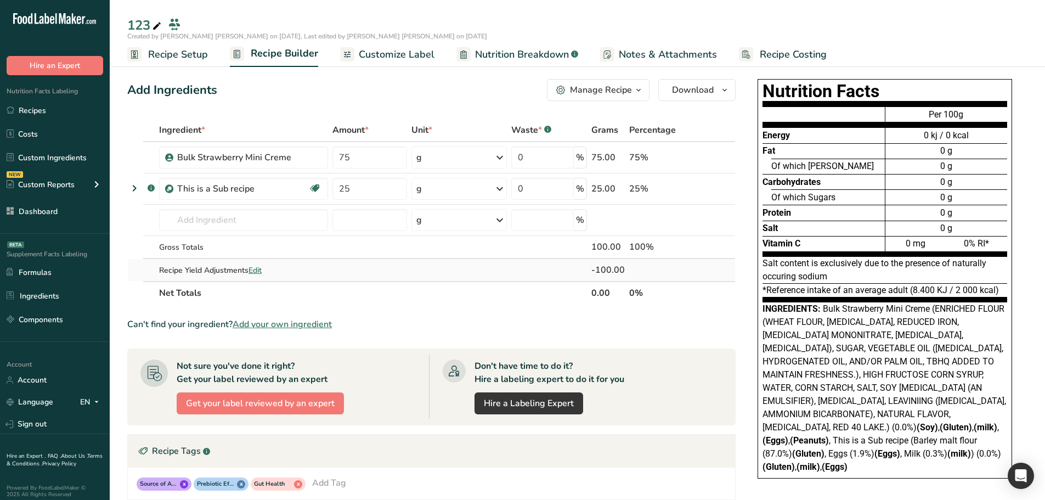
click at [259, 269] on span "Edit" at bounding box center [255, 270] width 13 height 10
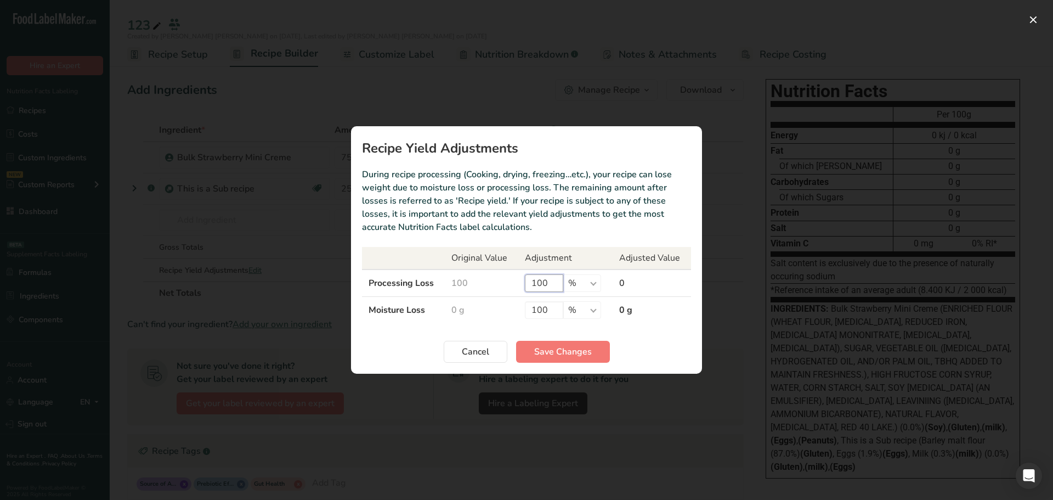
click at [545, 280] on input "100" at bounding box center [544, 283] width 38 height 18
click at [557, 346] on span "Save Changes" at bounding box center [563, 351] width 58 height 13
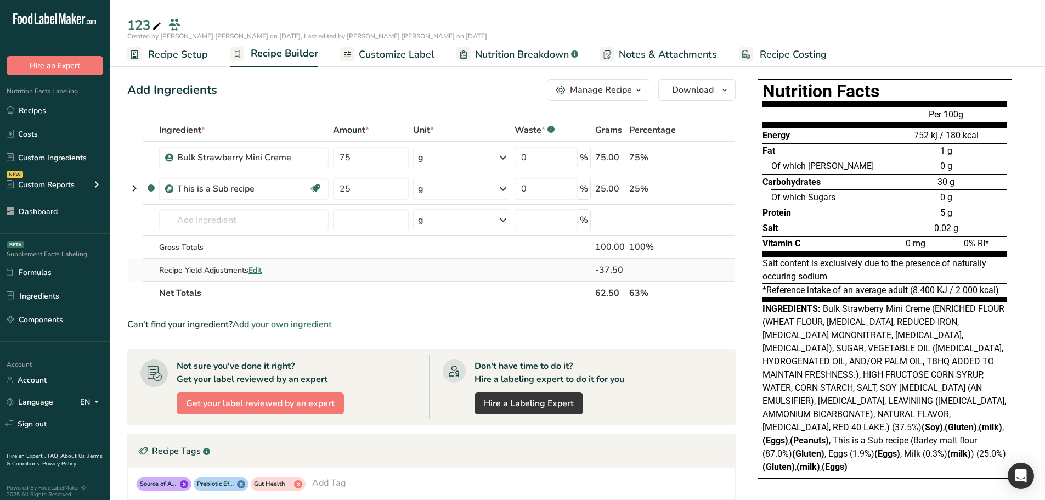
click at [259, 270] on span "Edit" at bounding box center [255, 270] width 13 height 10
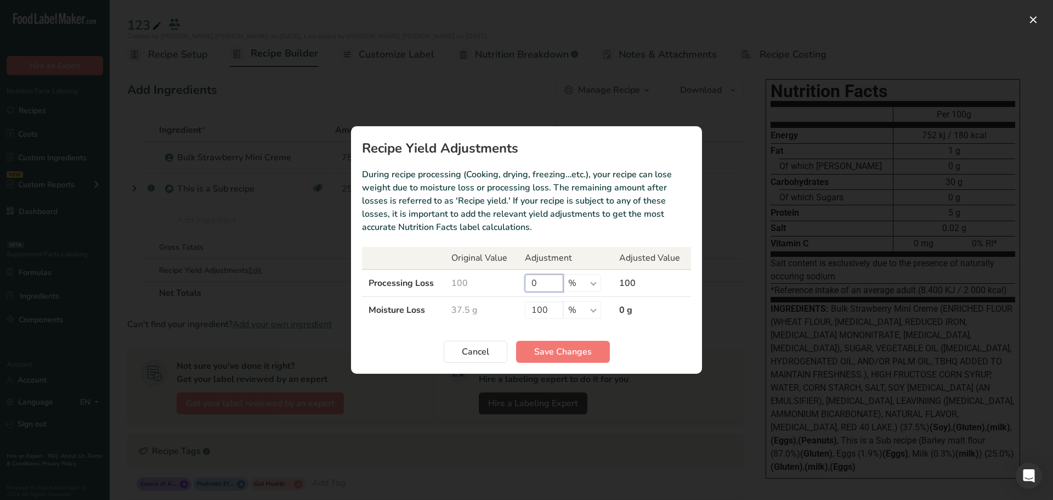
click at [545, 280] on input "0" at bounding box center [544, 283] width 38 height 18
click at [552, 312] on input "100" at bounding box center [544, 310] width 38 height 18
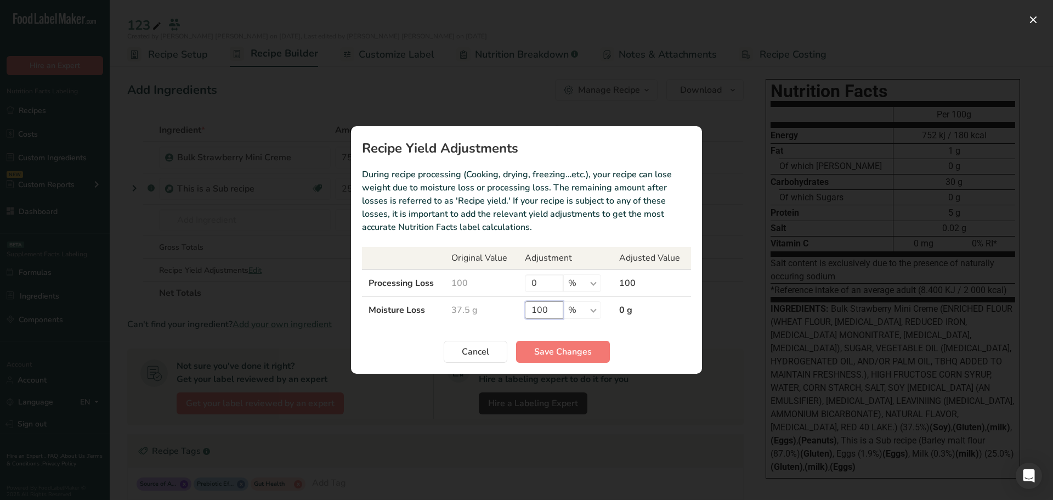
click at [552, 312] on input "100" at bounding box center [544, 310] width 38 height 18
click at [543, 279] on input "0" at bounding box center [544, 283] width 38 height 18
click at [550, 279] on input "100" at bounding box center [544, 283] width 38 height 18
type input "1"
type input "9"
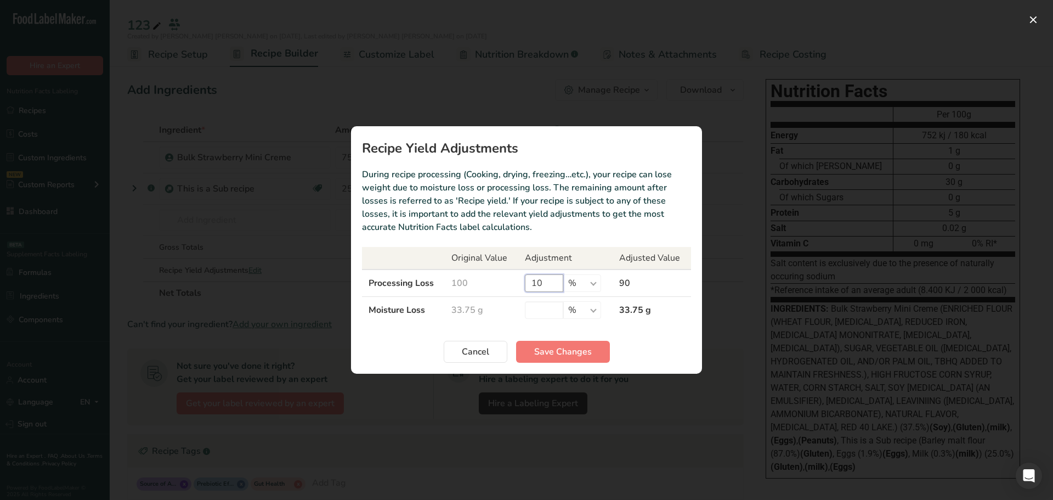
type input "1"
type input "90"
click at [555, 336] on section "Recipe Yield Adjustments During recipe processing (Cooking, drying, freezing…et…" at bounding box center [526, 249] width 351 height 247
click at [551, 315] on input "Recipe yield modal" at bounding box center [544, 310] width 38 height 18
type input "10"
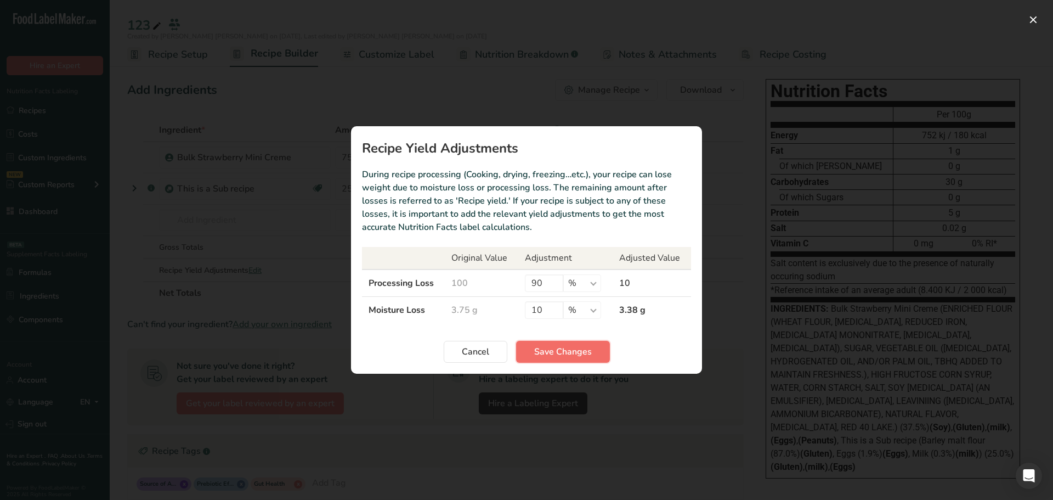
click at [560, 357] on span "Save Changes" at bounding box center [563, 351] width 58 height 13
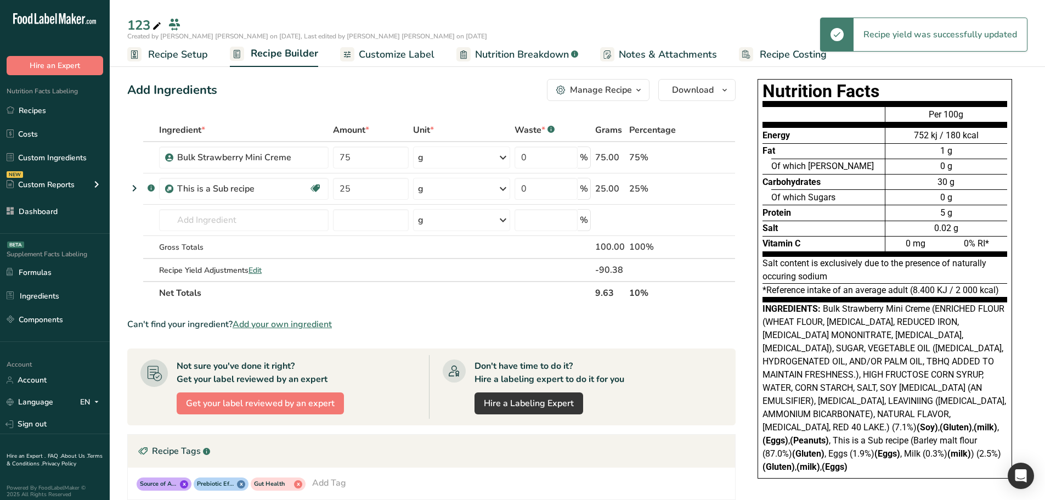
click at [540, 50] on span "Nutrition Breakdown" at bounding box center [522, 54] width 94 height 15
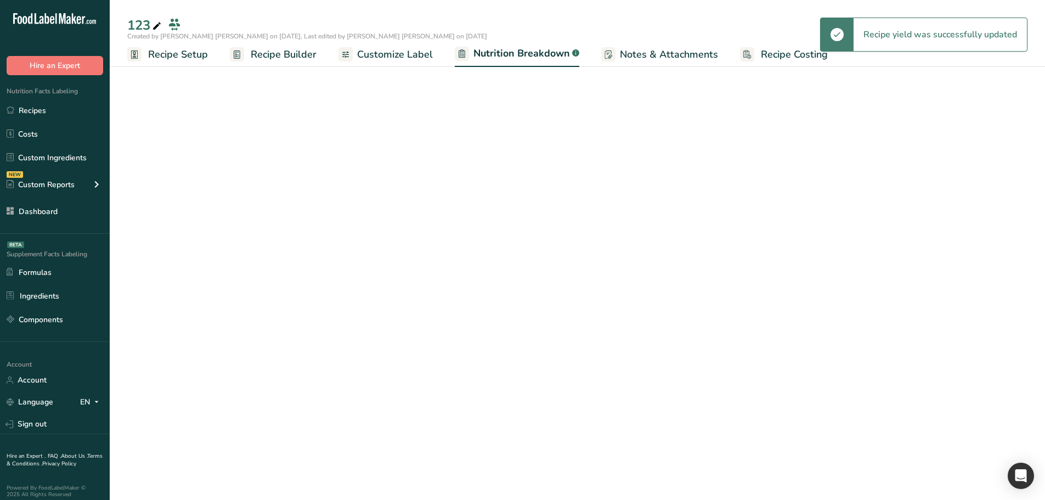
select select "Calories"
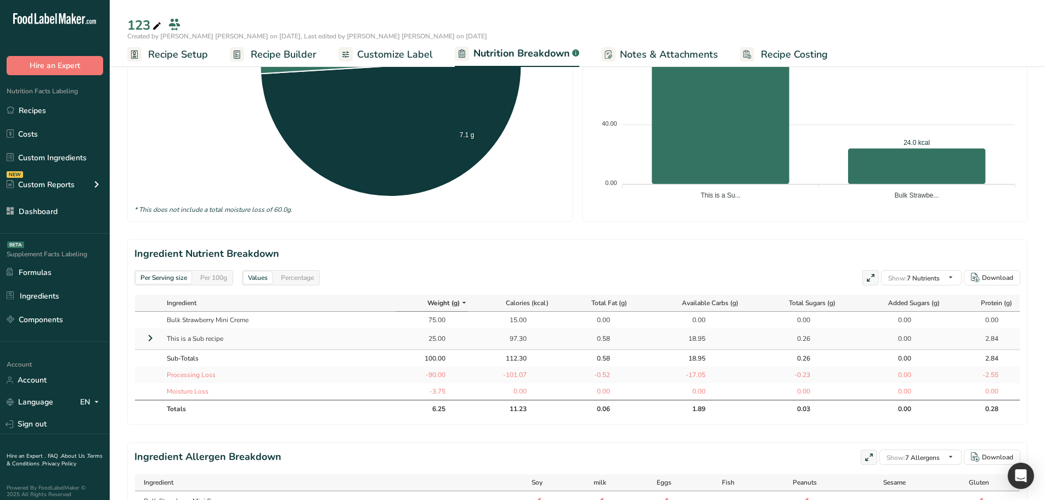
scroll to position [329, 0]
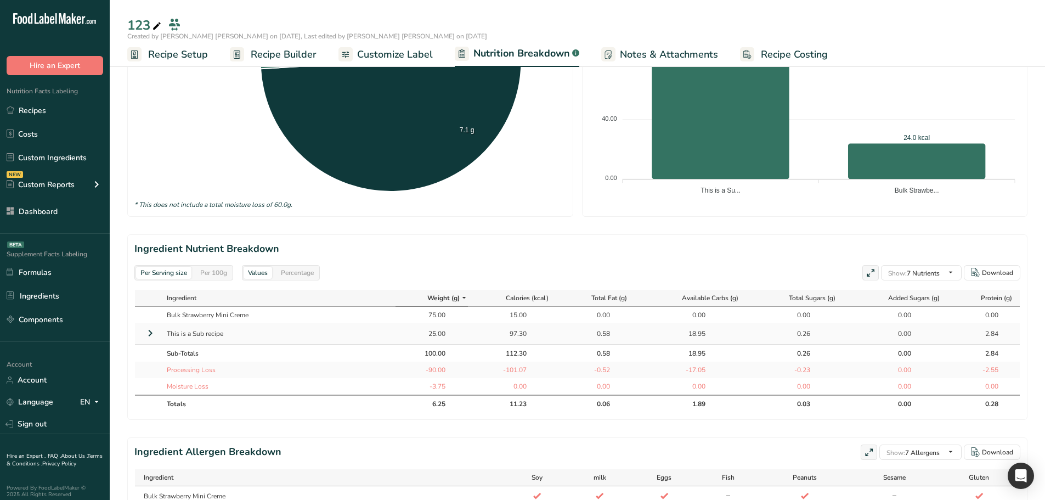
click at [150, 335] on icon at bounding box center [150, 333] width 13 height 20
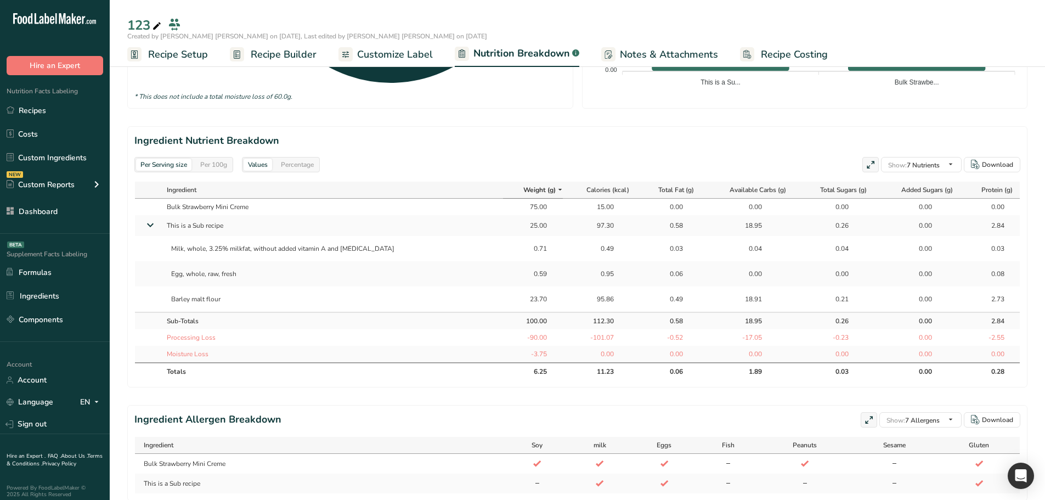
scroll to position [439, 0]
click at [520, 317] on div "100.00" at bounding box center [533, 319] width 27 height 10
click at [520, 339] on div "-90.00" at bounding box center [533, 336] width 27 height 10
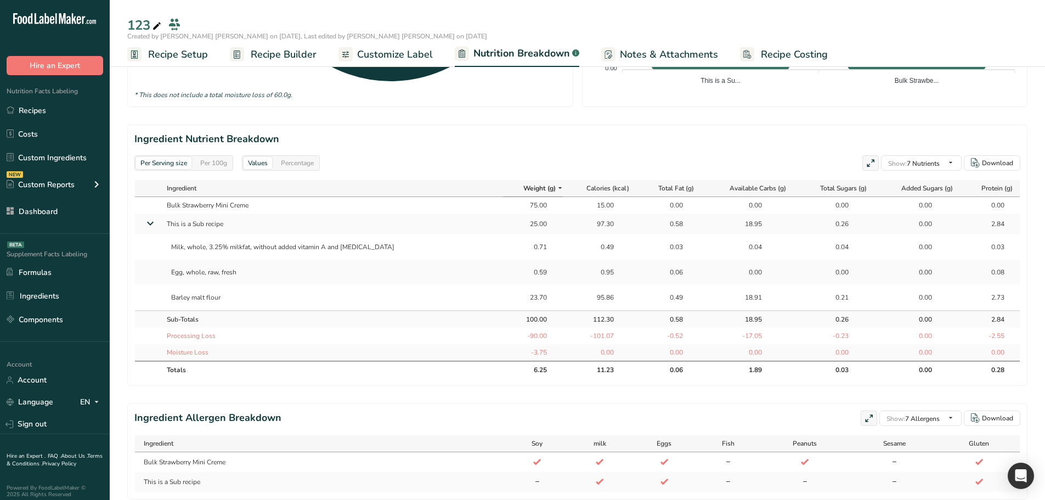
click at [520, 351] on div "-3.75" at bounding box center [533, 352] width 27 height 10
click at [526, 355] on div "-3.75" at bounding box center [533, 352] width 50 height 10
drag, startPoint x: 527, startPoint y: 353, endPoint x: 505, endPoint y: 349, distance: 22.9
click at [508, 349] on div "-3.75" at bounding box center [533, 352] width 50 height 10
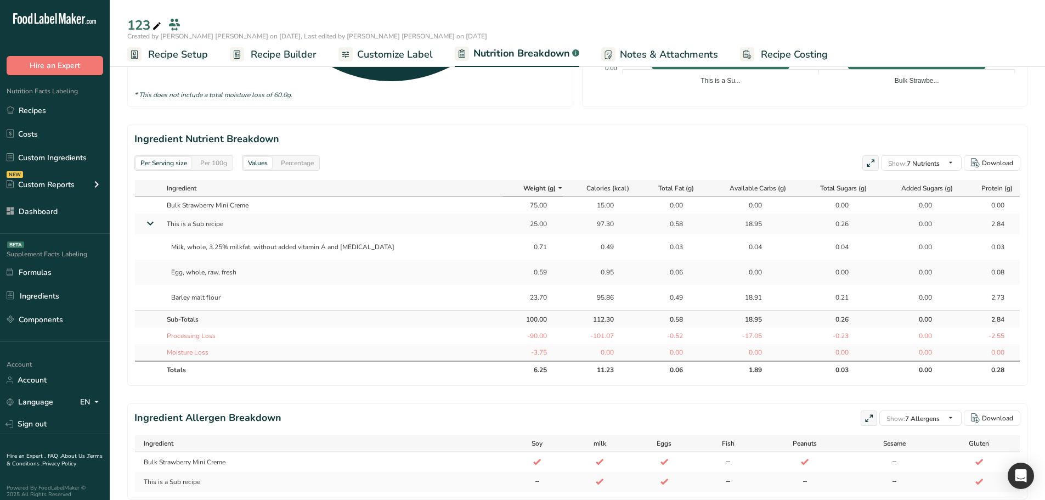
click at [520, 349] on div "-3.75" at bounding box center [533, 352] width 27 height 10
